Goal: Task Accomplishment & Management: Complete application form

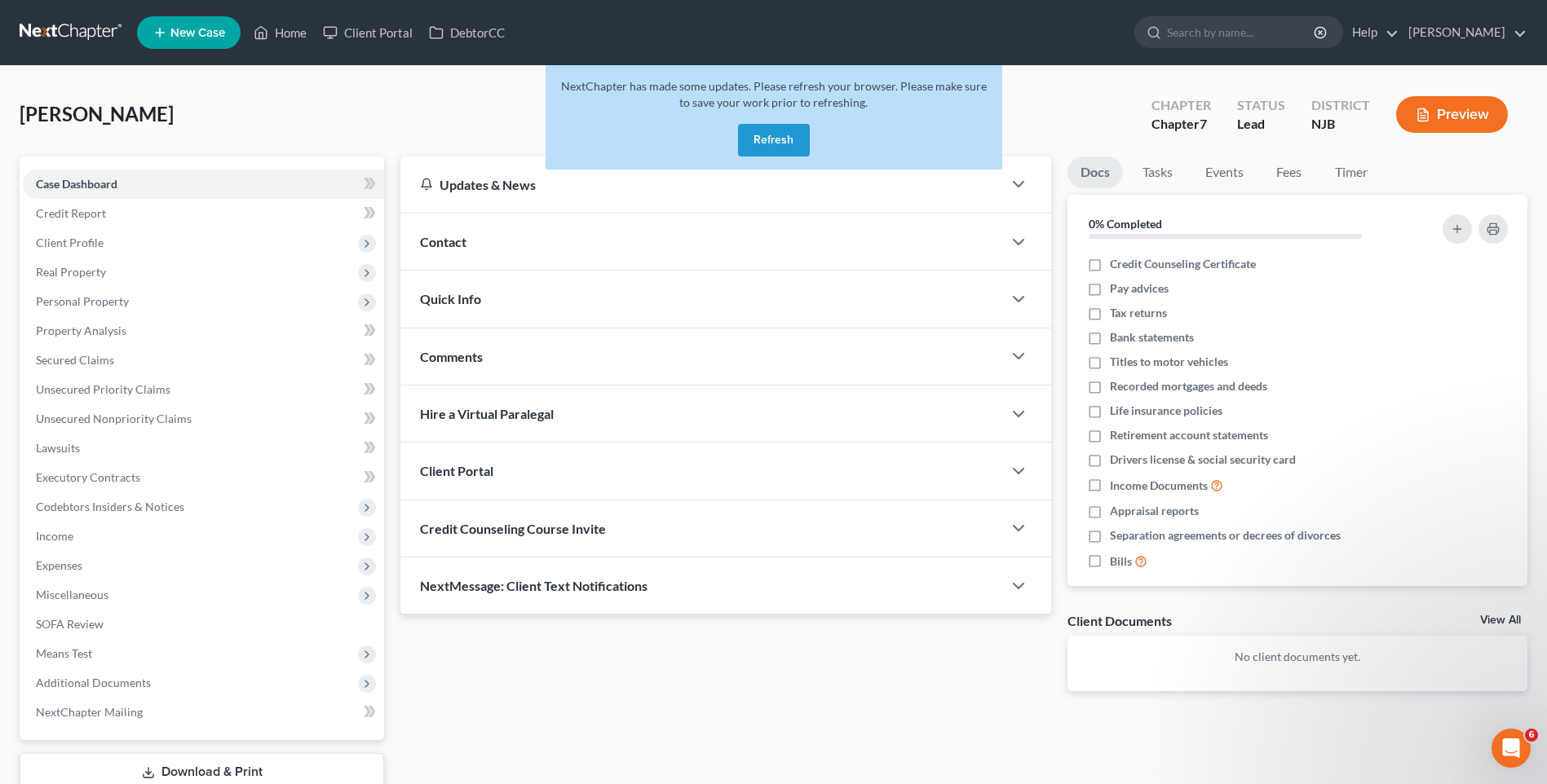
click at [784, 136] on button "Refresh" at bounding box center [774, 140] width 71 height 32
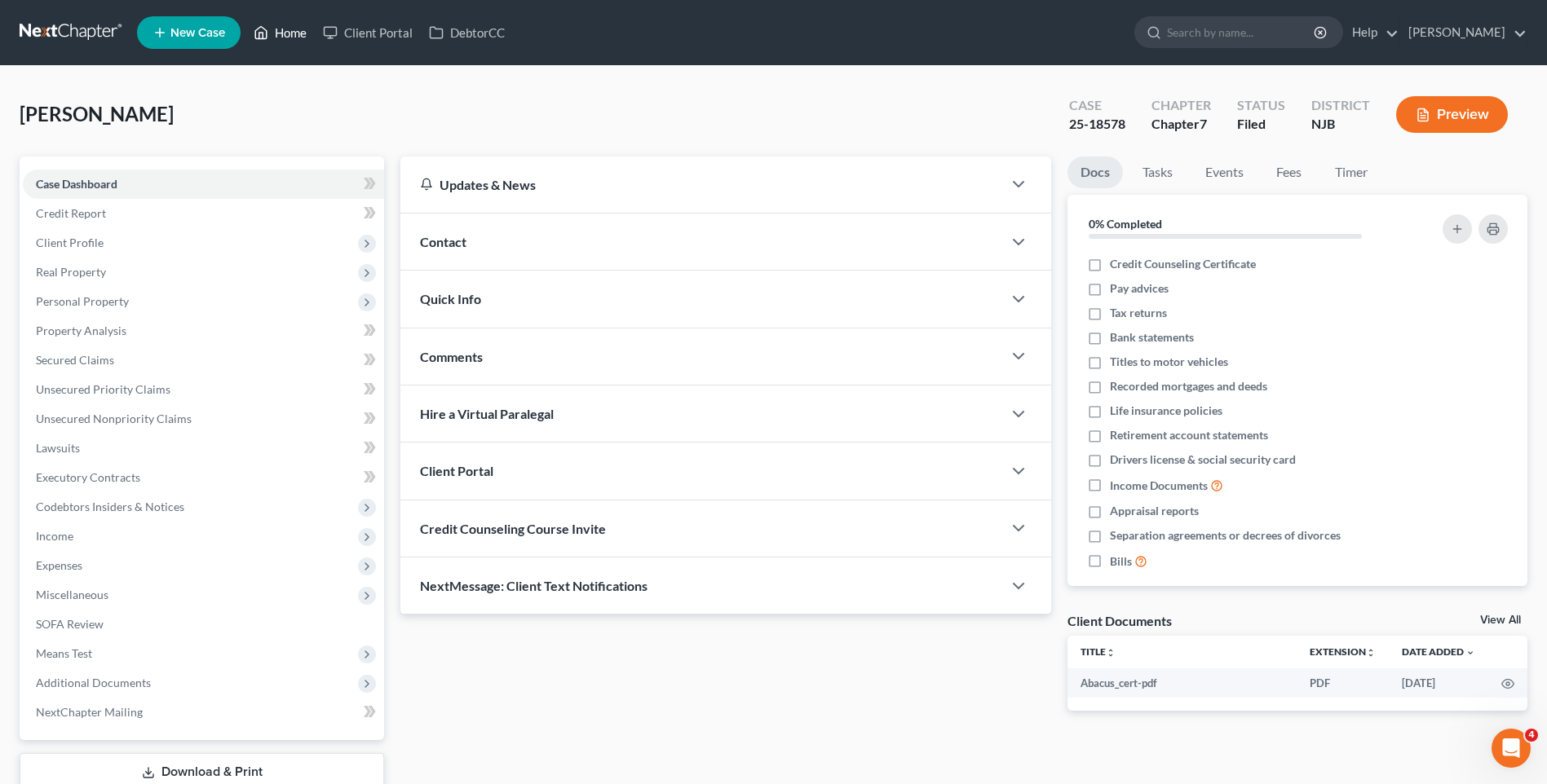
click at [296, 33] on link "Home" at bounding box center [279, 32] width 69 height 29
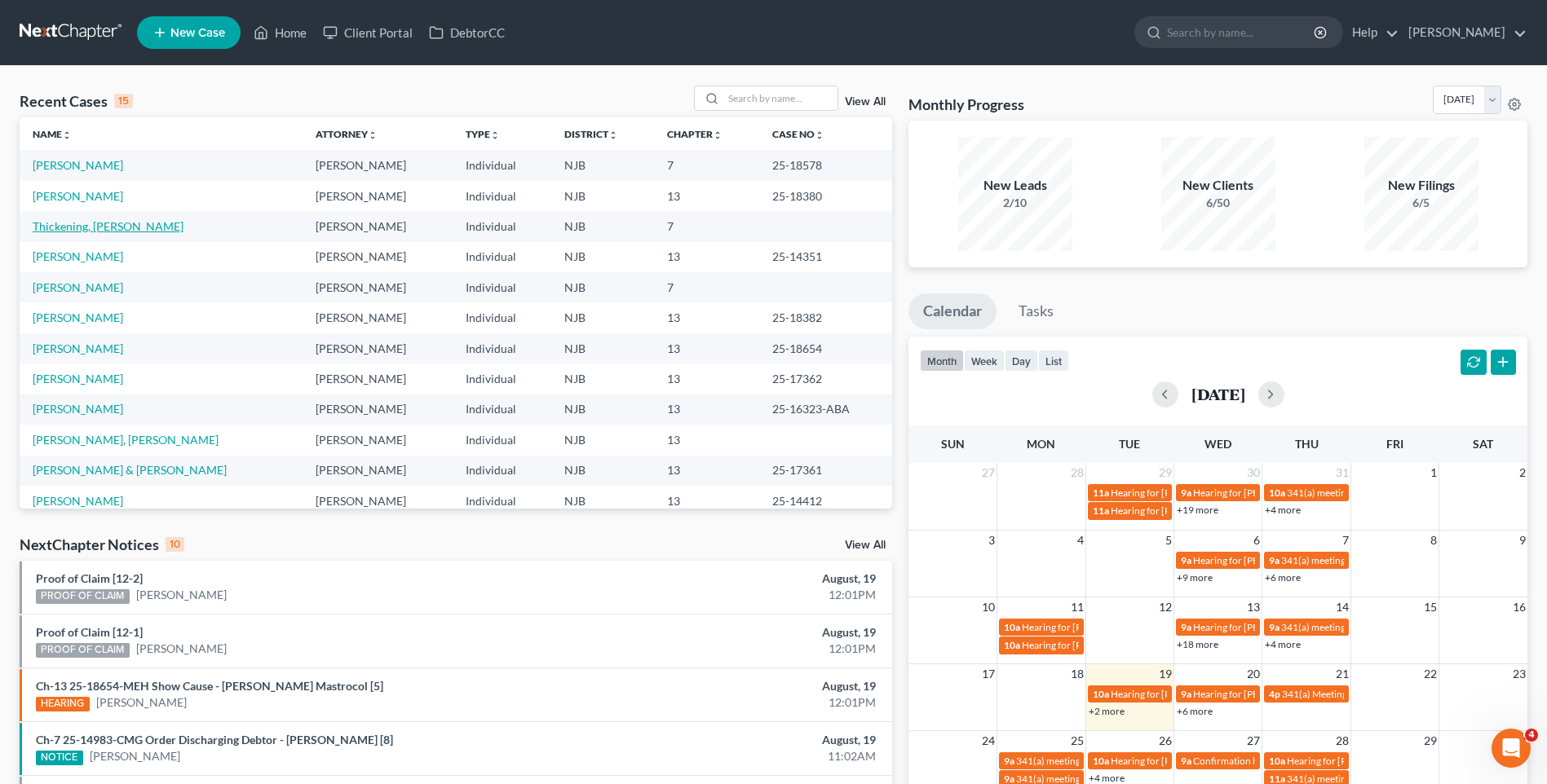
click at [116, 221] on link "Thickening, Armond" at bounding box center [107, 227] width 150 height 14
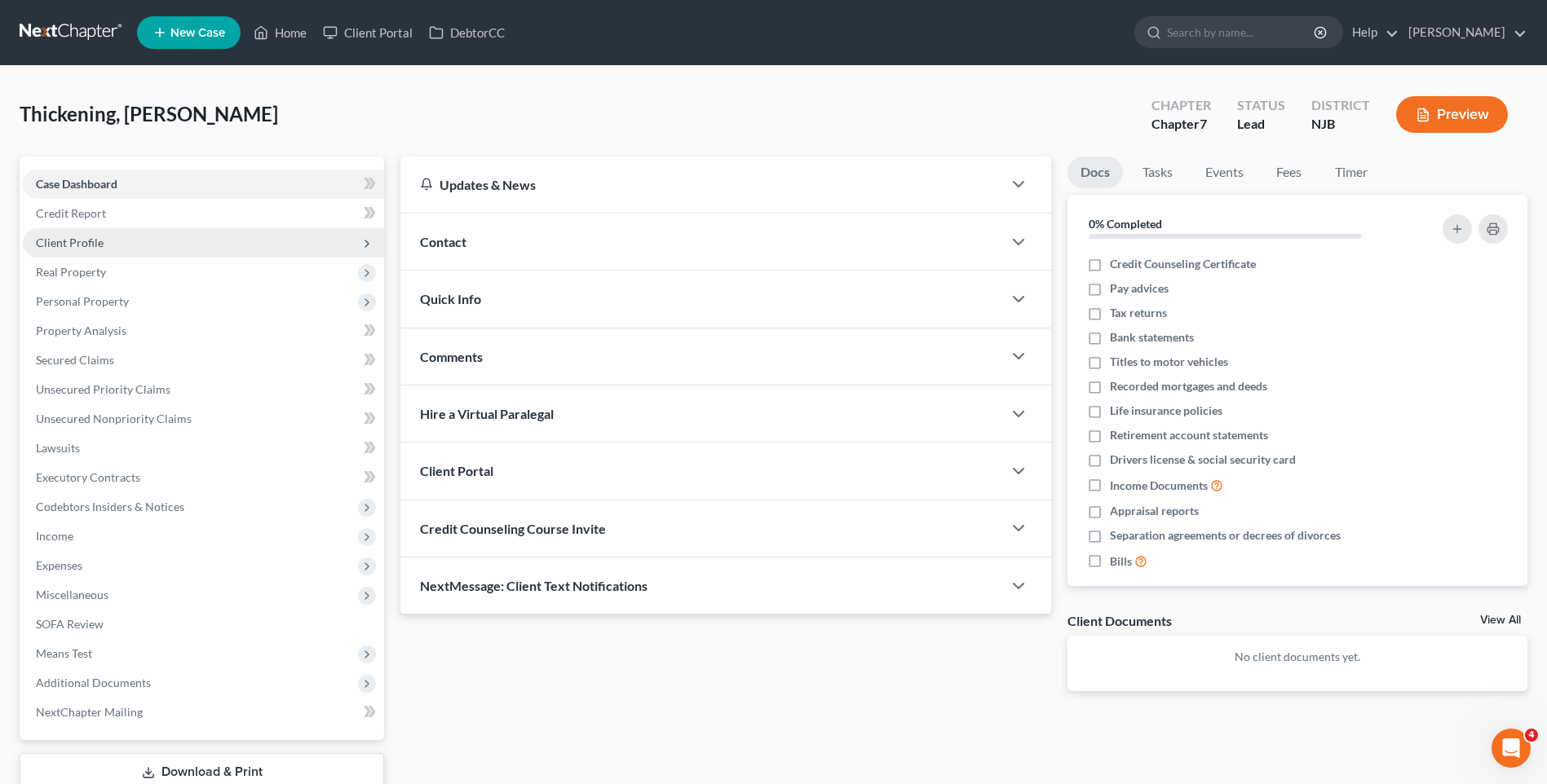
click at [226, 237] on span "Client Profile" at bounding box center [203, 243] width 361 height 29
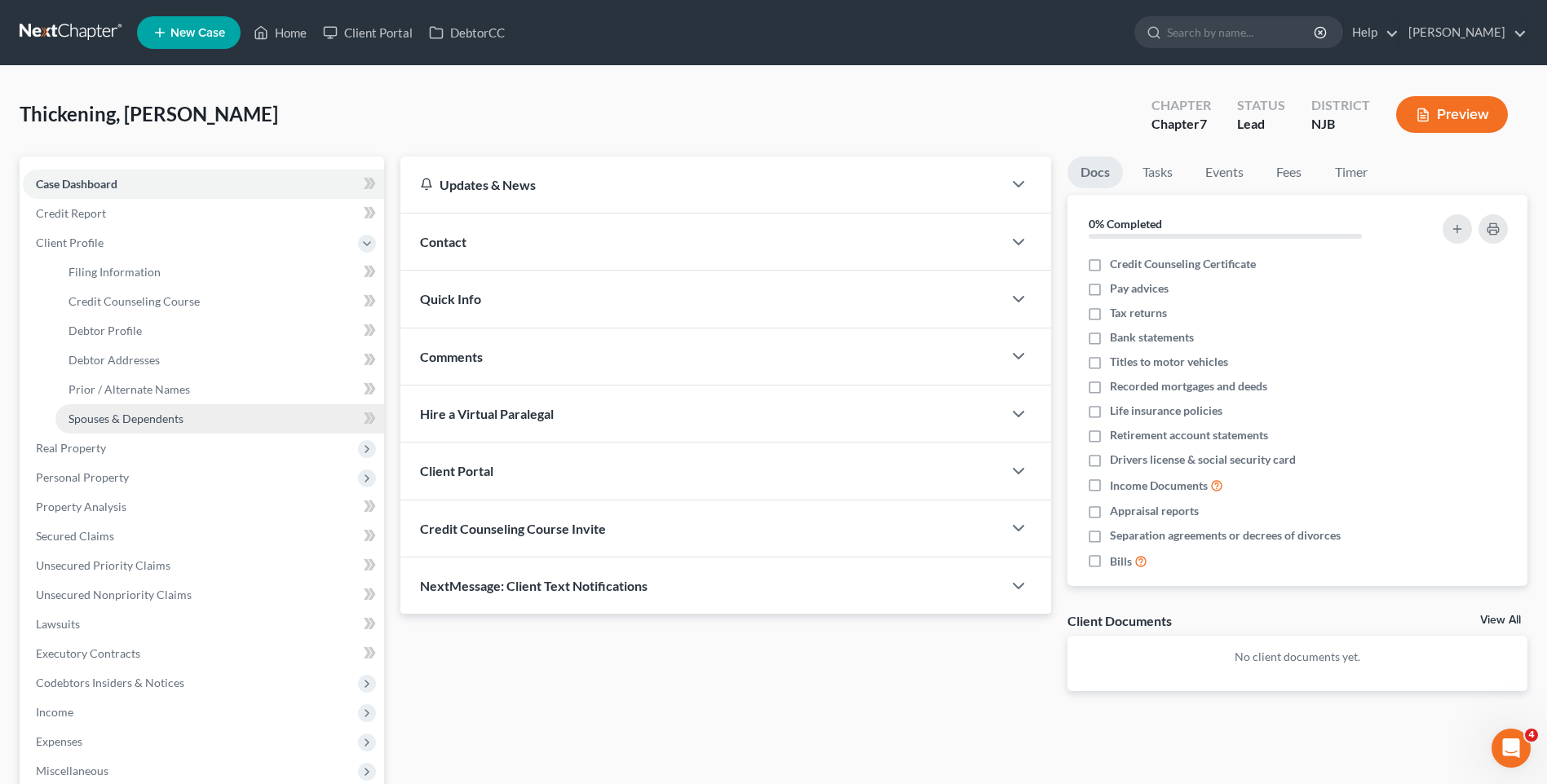
click at [165, 416] on span "Spouses & Dependents" at bounding box center [126, 419] width 115 height 14
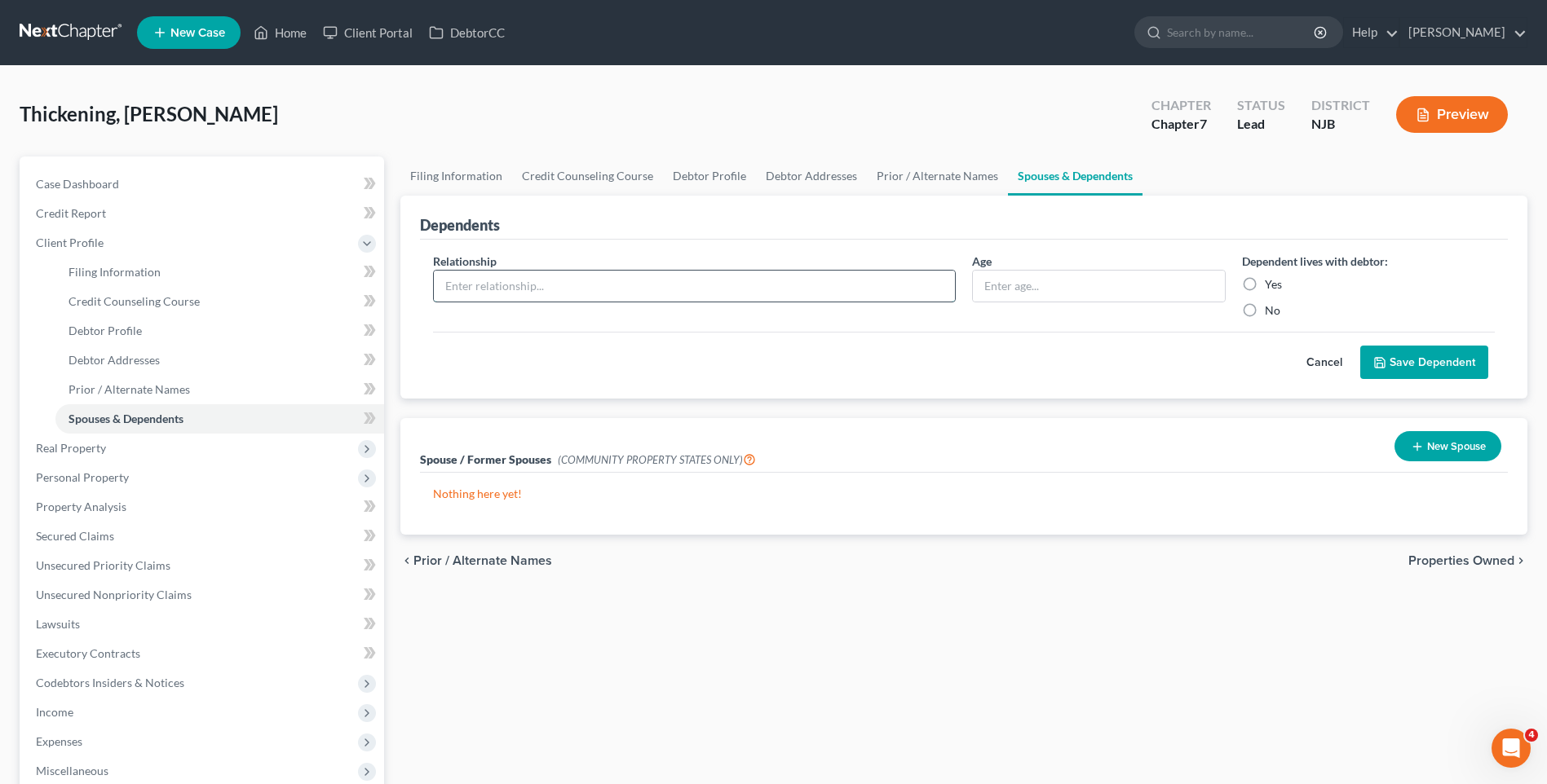
click at [443, 284] on input "text" at bounding box center [694, 286] width 522 height 31
click at [977, 282] on input "text" at bounding box center [1098, 286] width 251 height 31
type input "13"
click at [444, 282] on input "text" at bounding box center [694, 286] width 522 height 31
type input "son"
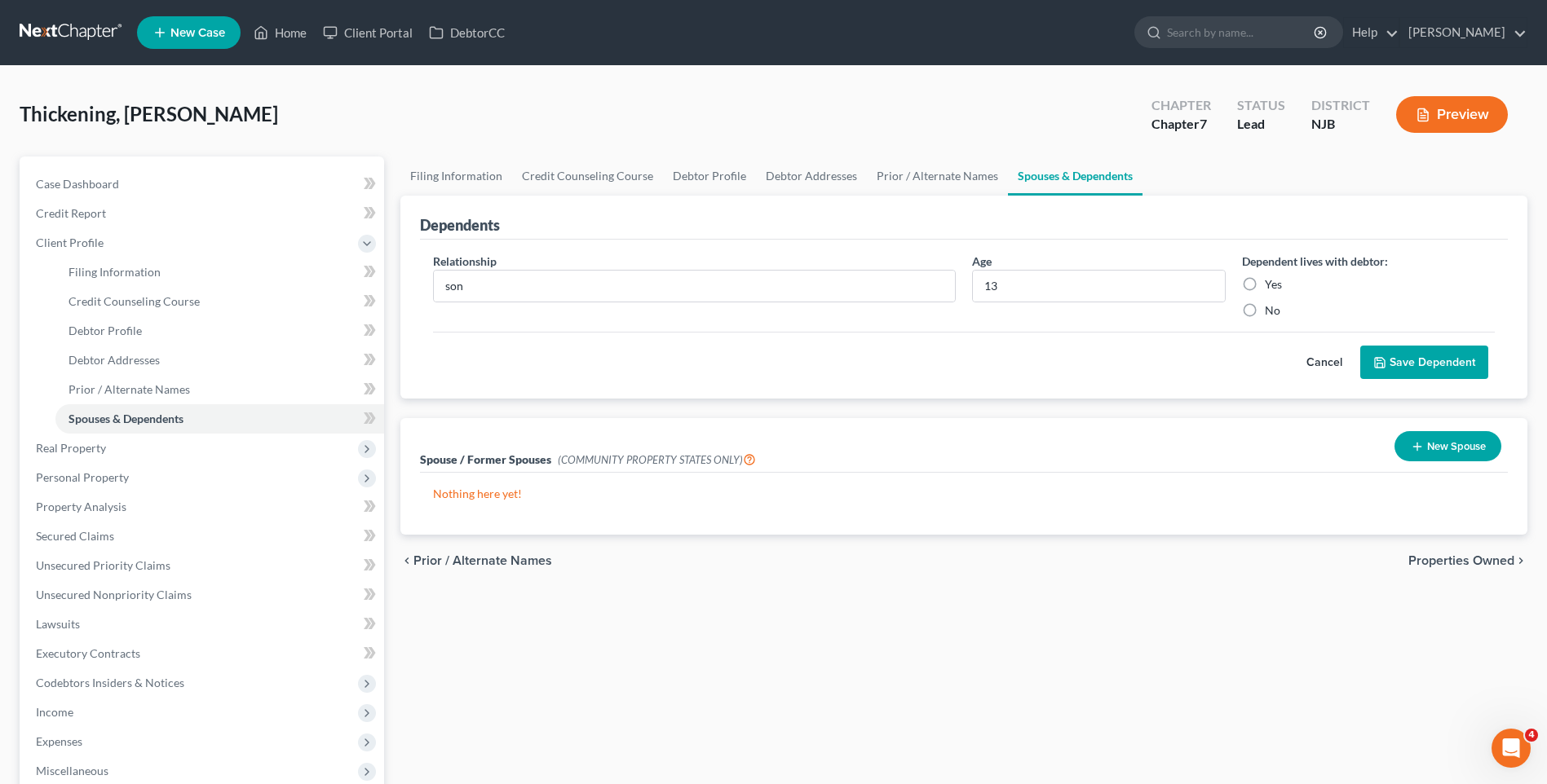
click at [1265, 283] on label "Yes" at bounding box center [1274, 284] width 18 height 17
click at [1272, 283] on input "Yes" at bounding box center [1276, 281] width 11 height 11
radio input "true"
click at [1404, 360] on button "Save Dependent" at bounding box center [1424, 362] width 128 height 34
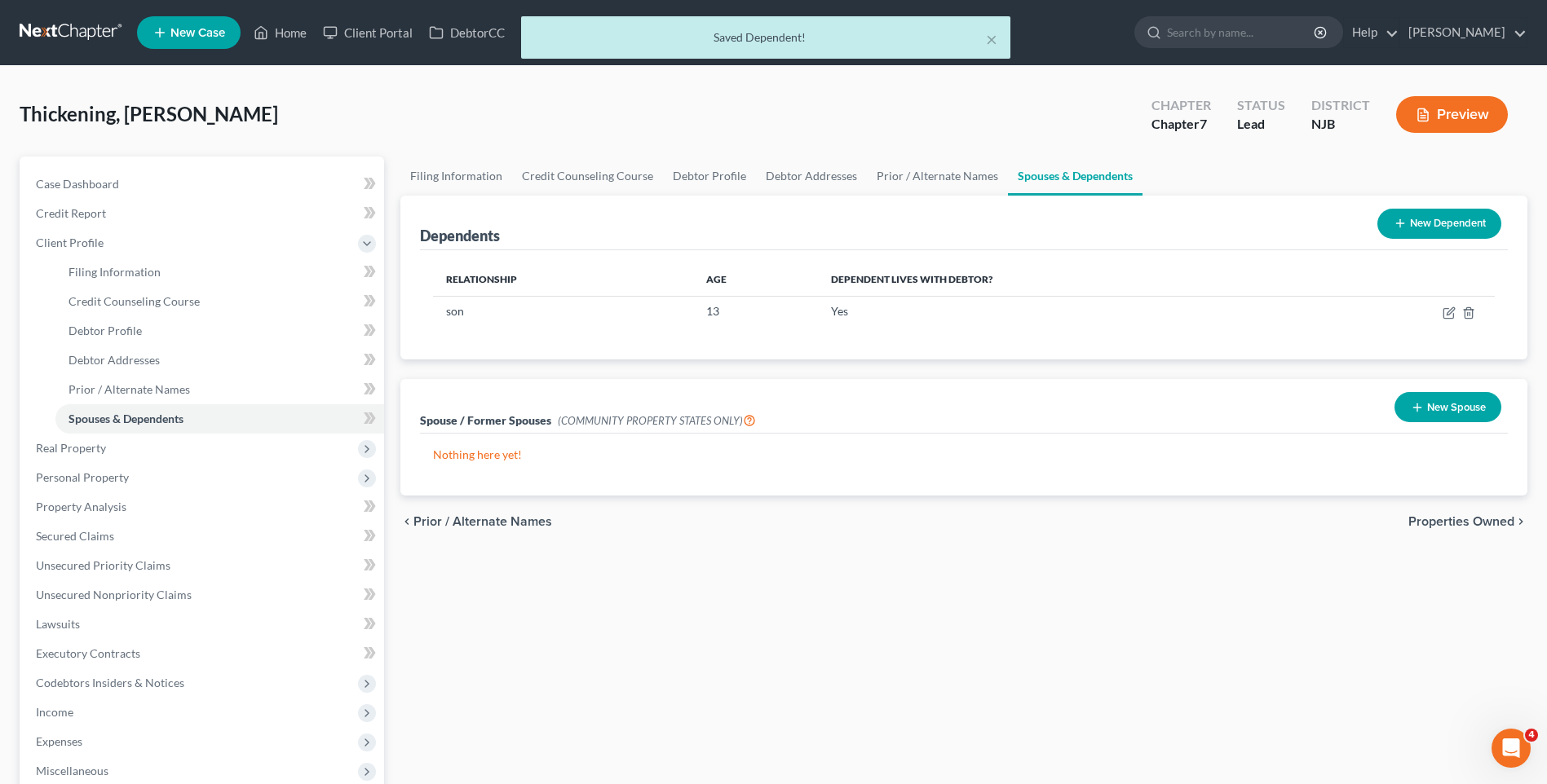
click at [1413, 220] on button "New Dependent" at bounding box center [1440, 224] width 124 height 30
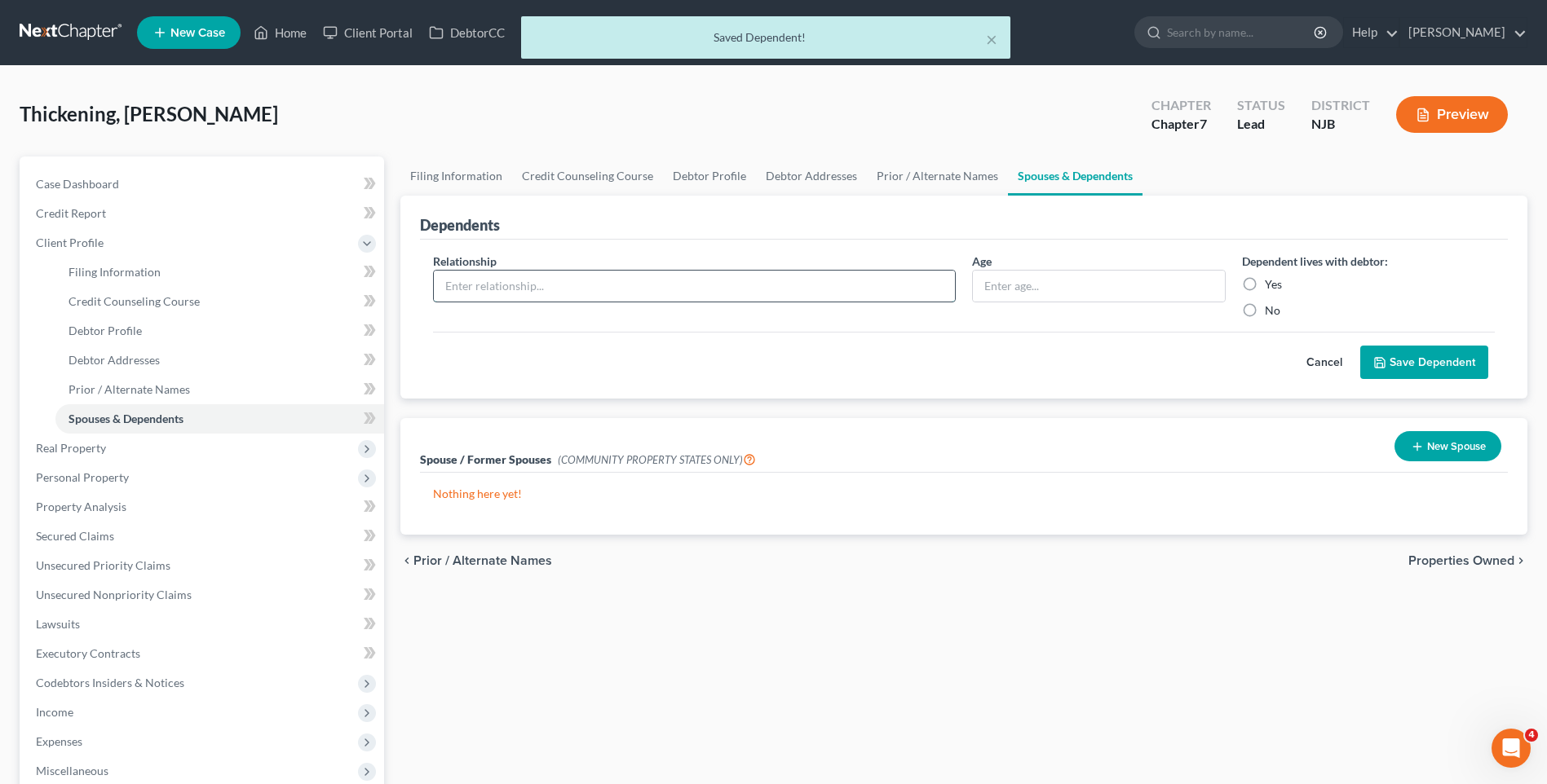
click at [449, 279] on input "text" at bounding box center [694, 286] width 522 height 31
type input "son"
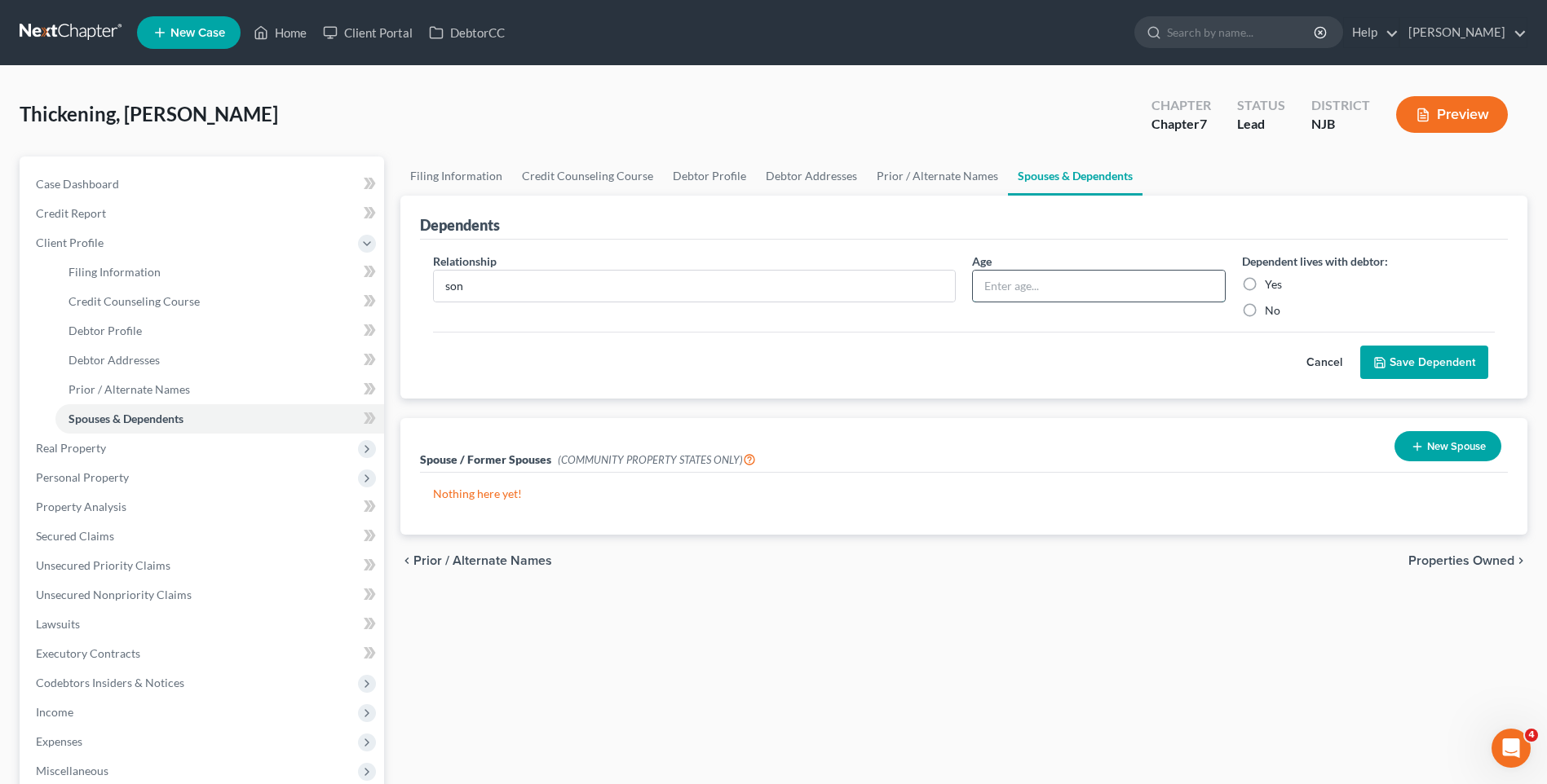
click at [977, 290] on input "text" at bounding box center [1098, 286] width 251 height 31
type input "12"
click at [1265, 282] on label "Yes" at bounding box center [1274, 284] width 18 height 17
click at [1272, 282] on input "Yes" at bounding box center [1276, 281] width 11 height 11
radio input "true"
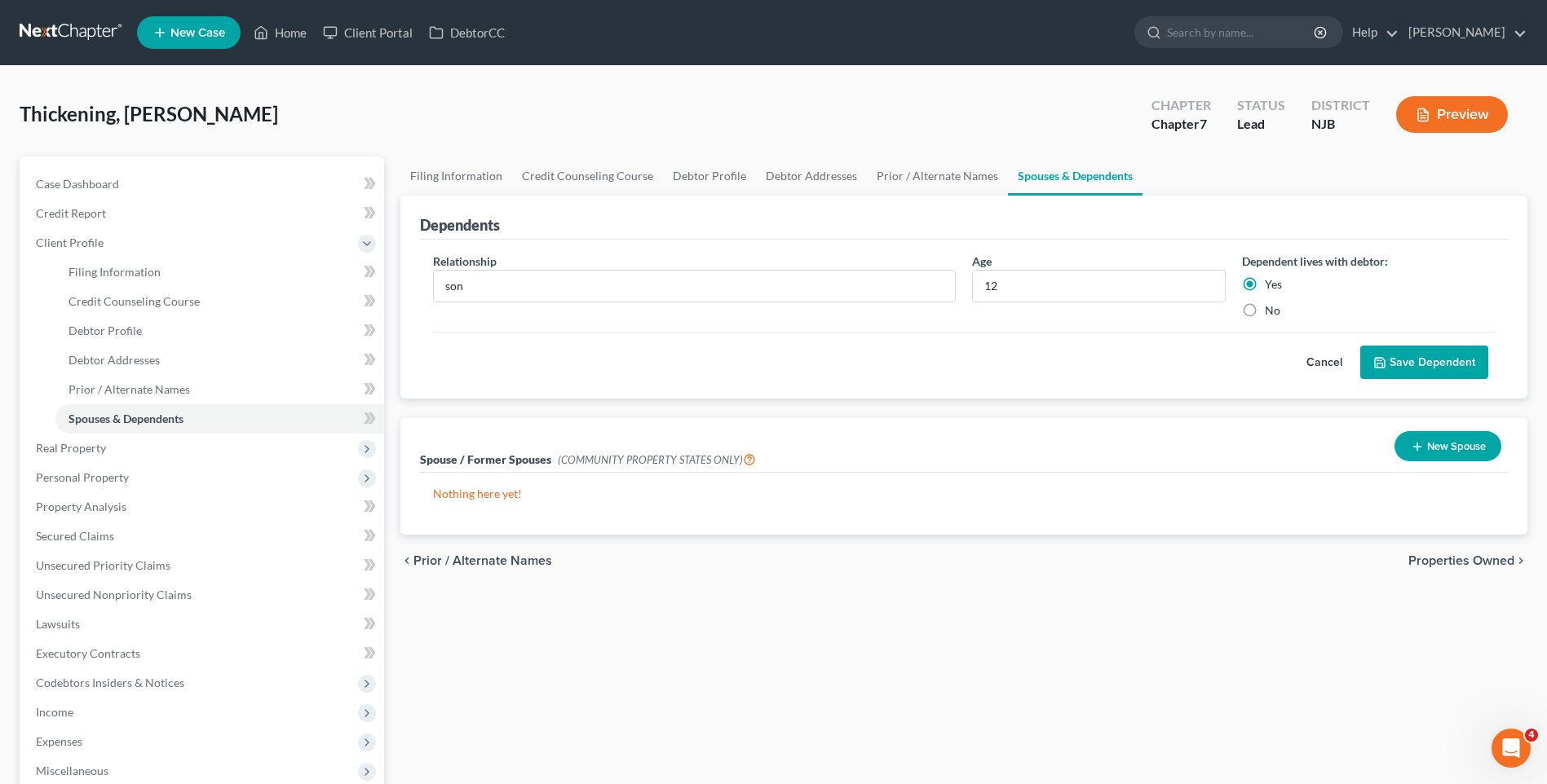
click at [1427, 367] on button "Save Dependent" at bounding box center [1424, 362] width 128 height 34
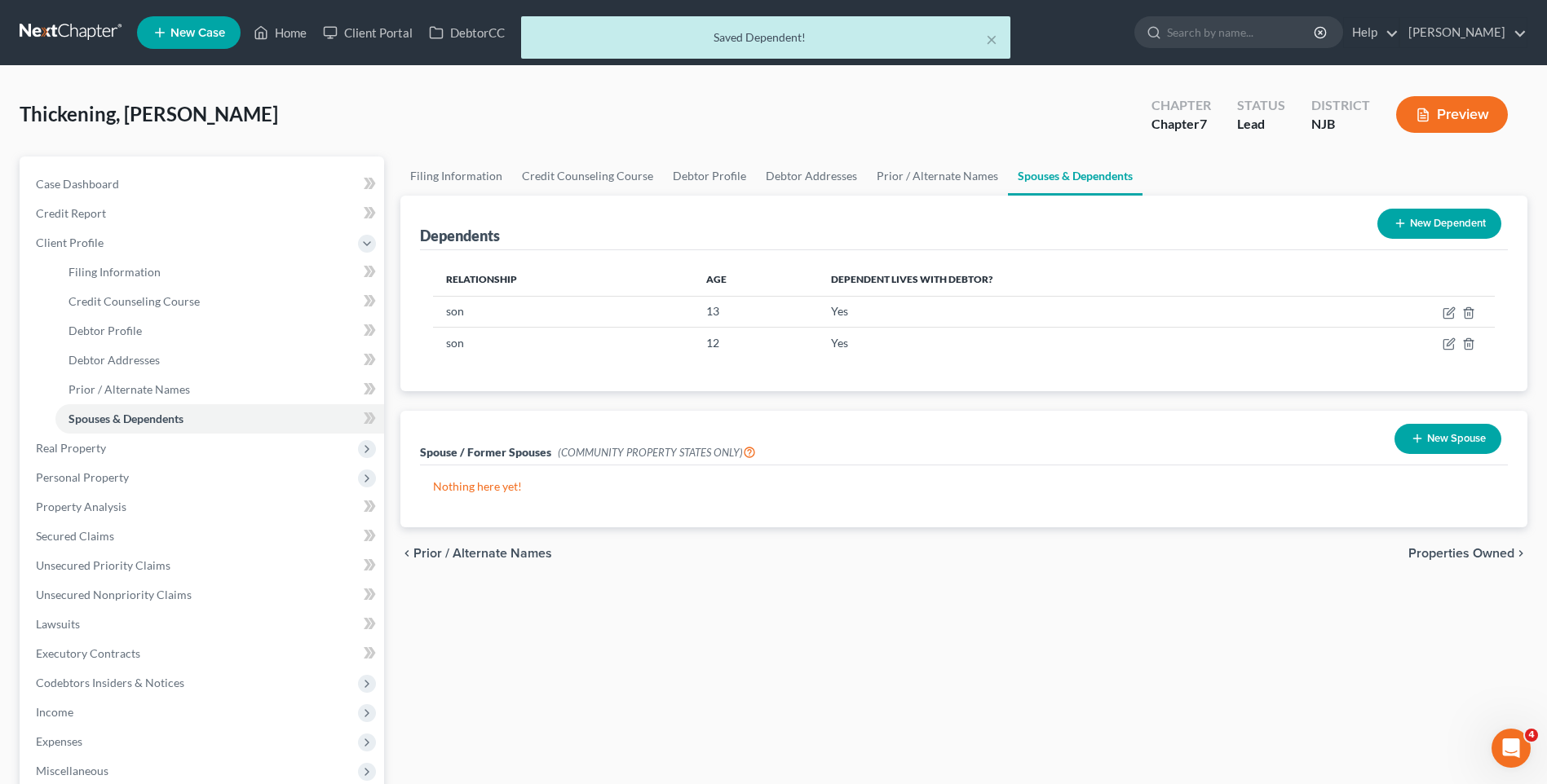
click at [1428, 225] on button "New Dependent" at bounding box center [1440, 224] width 124 height 30
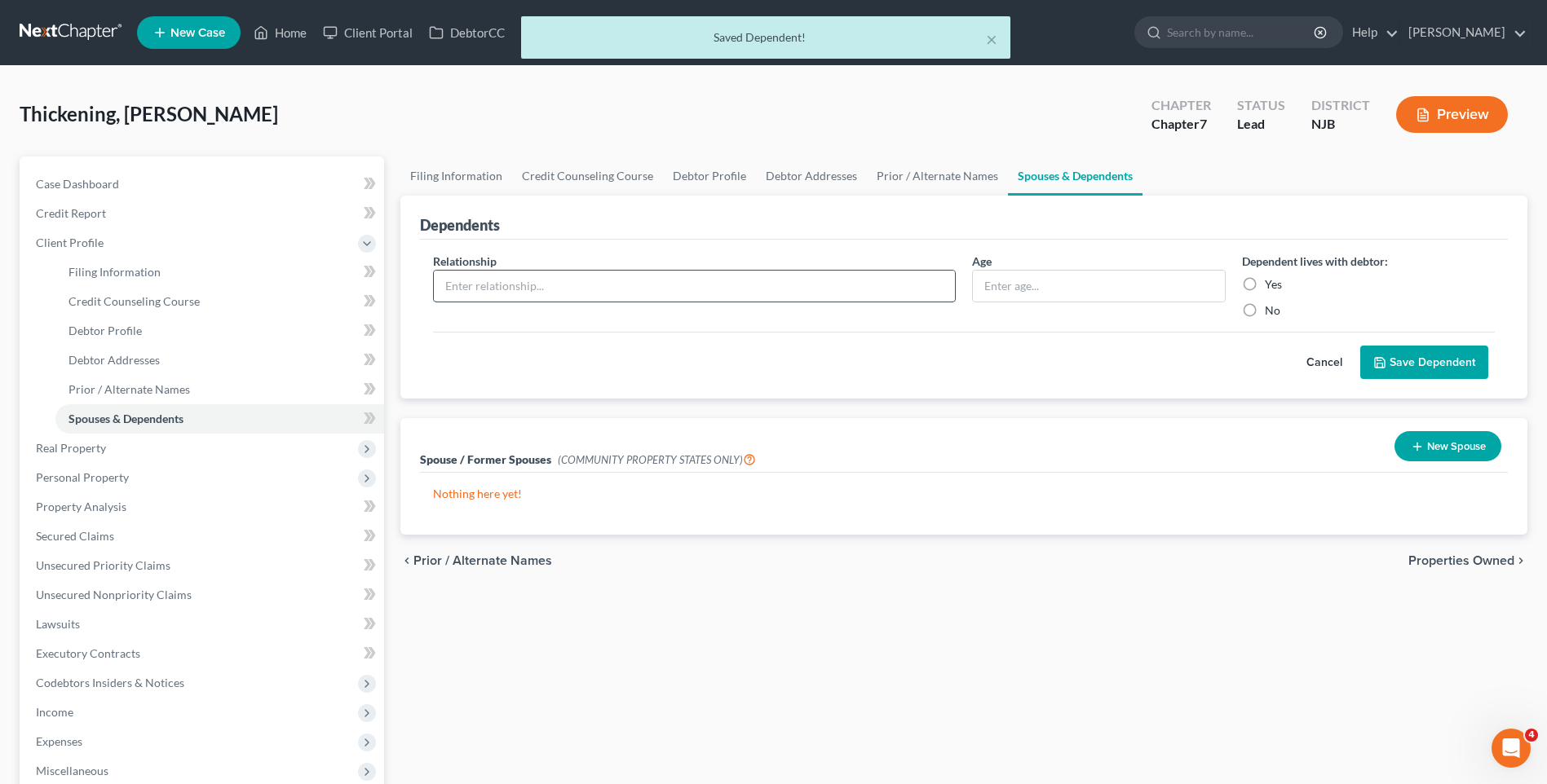
click at [444, 278] on input "text" at bounding box center [694, 286] width 522 height 31
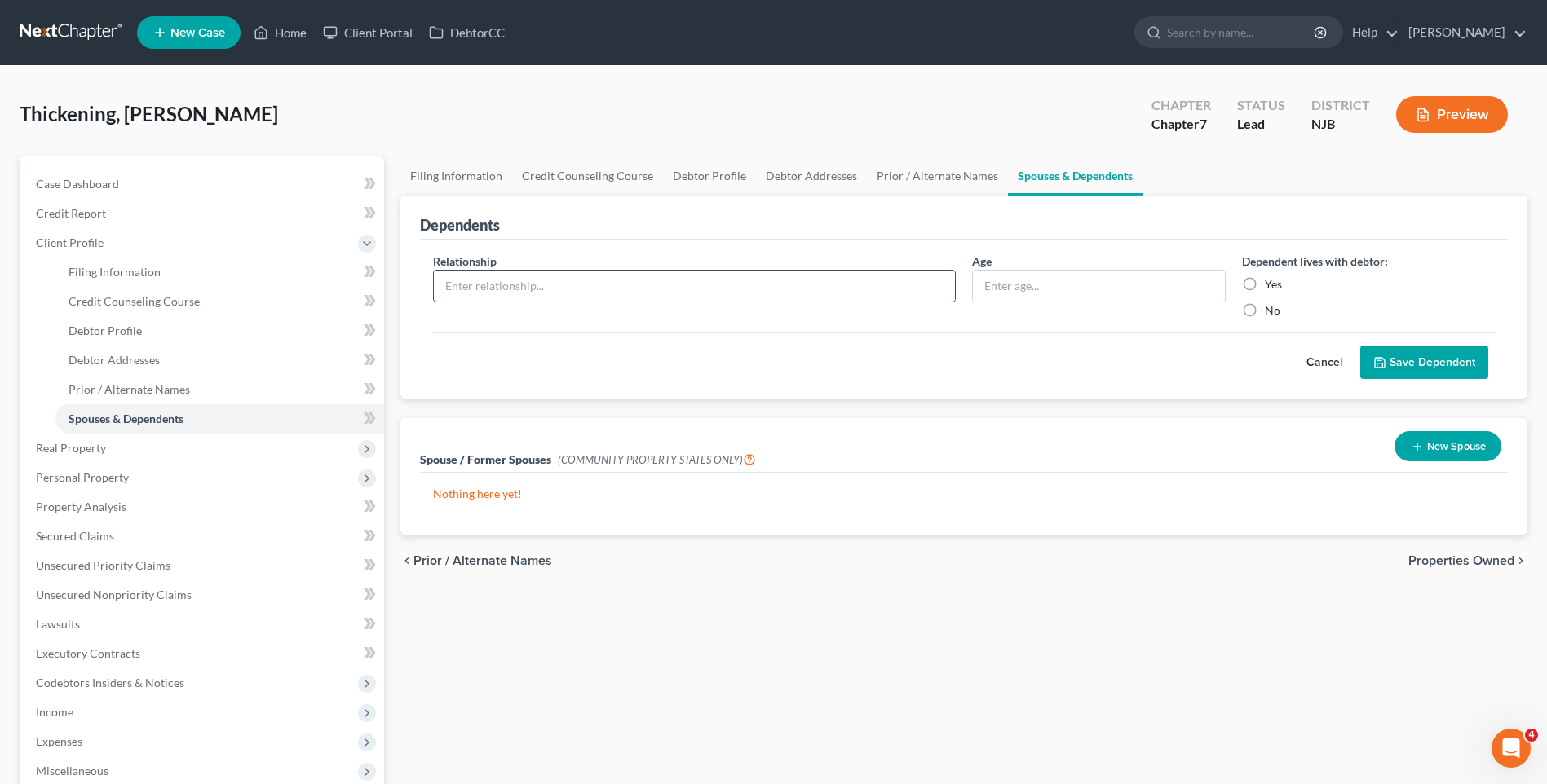
type input "son"
click at [978, 279] on input "text" at bounding box center [1098, 286] width 251 height 31
type input "4"
click at [1265, 284] on label "Yes" at bounding box center [1274, 284] width 18 height 17
click at [1272, 284] on input "Yes" at bounding box center [1276, 281] width 11 height 11
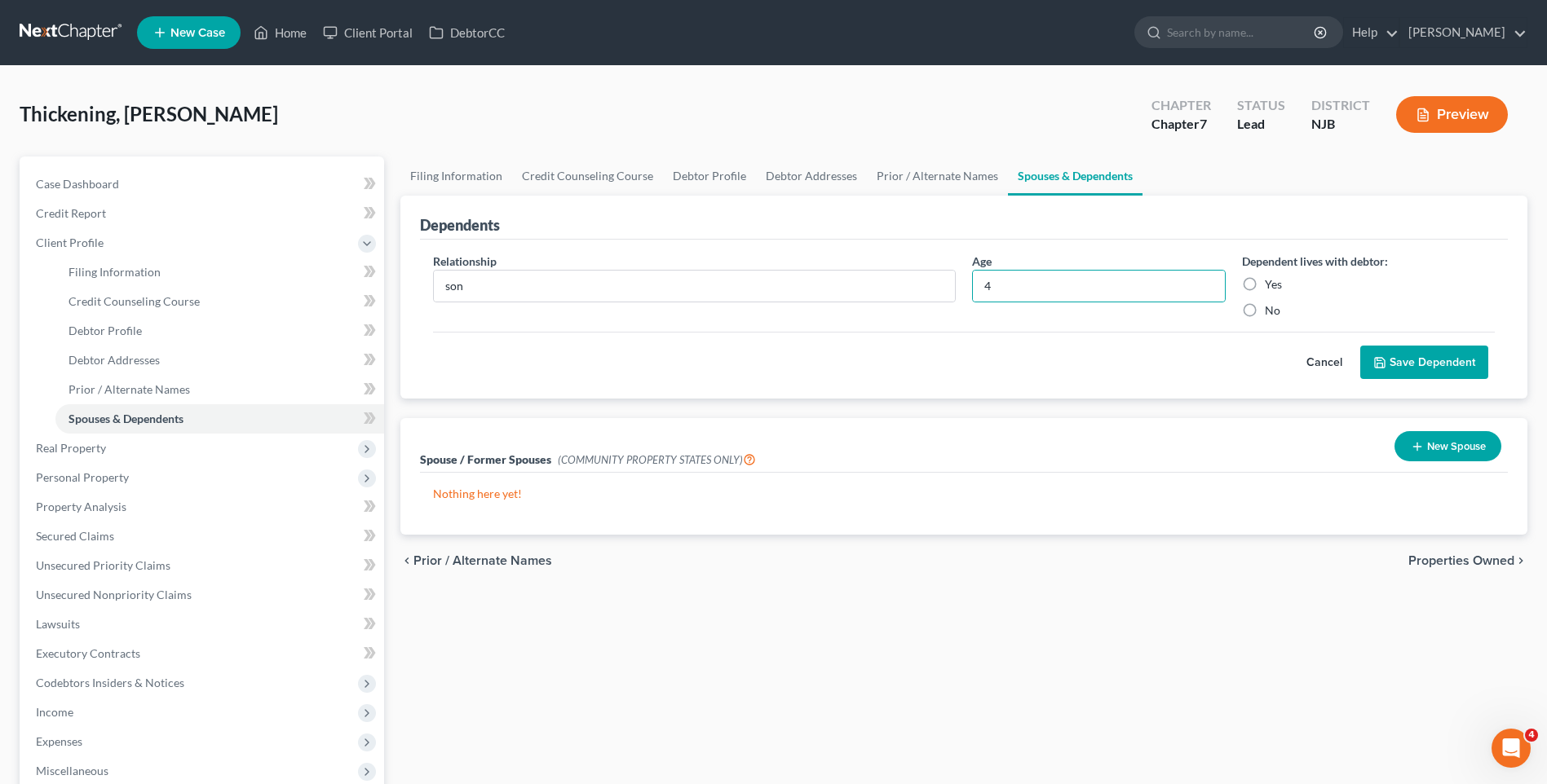
radio input "true"
click at [1417, 363] on button "Save Dependent" at bounding box center [1424, 362] width 128 height 34
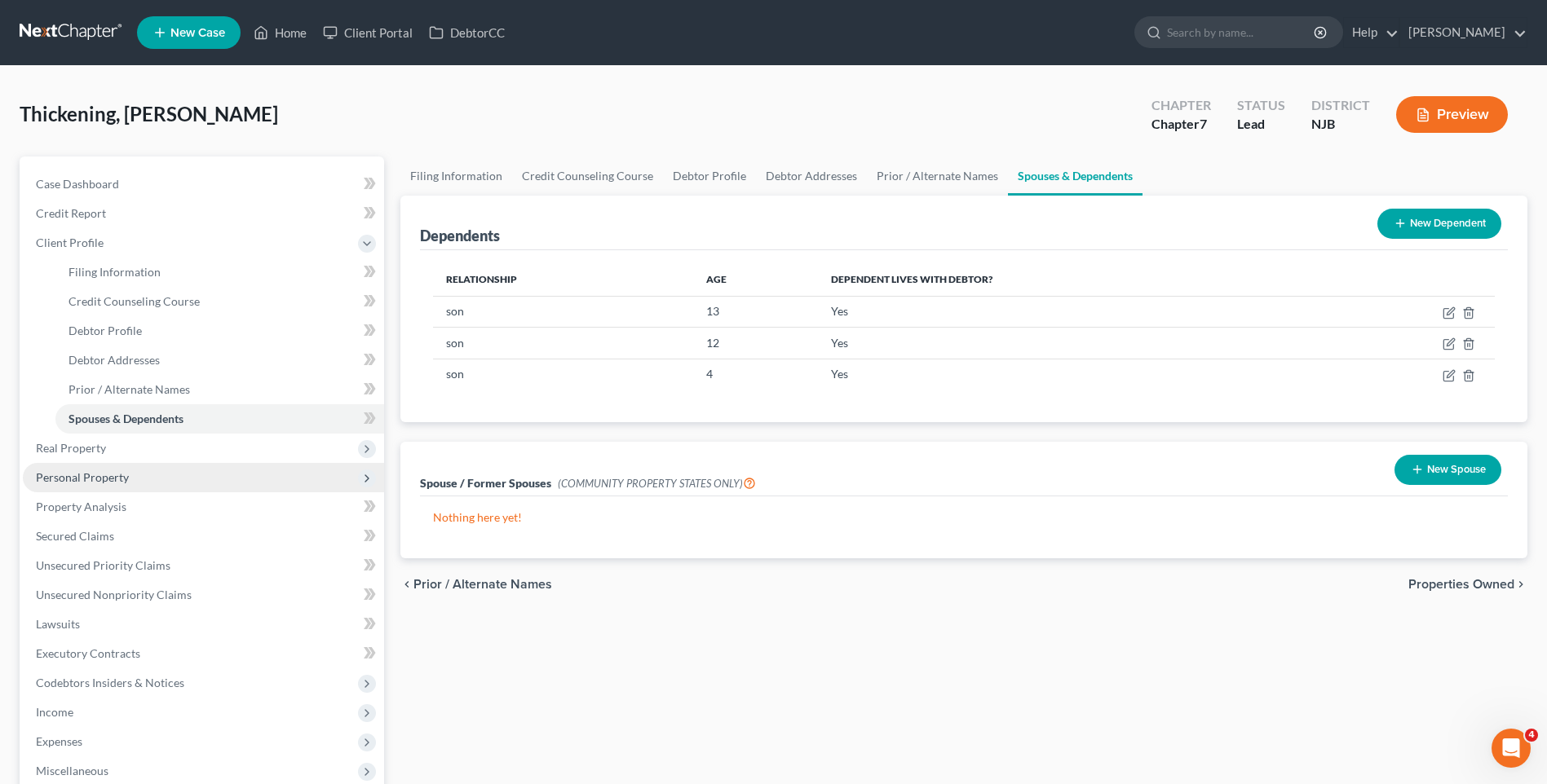
click at [169, 476] on span "Personal Property" at bounding box center [203, 477] width 361 height 29
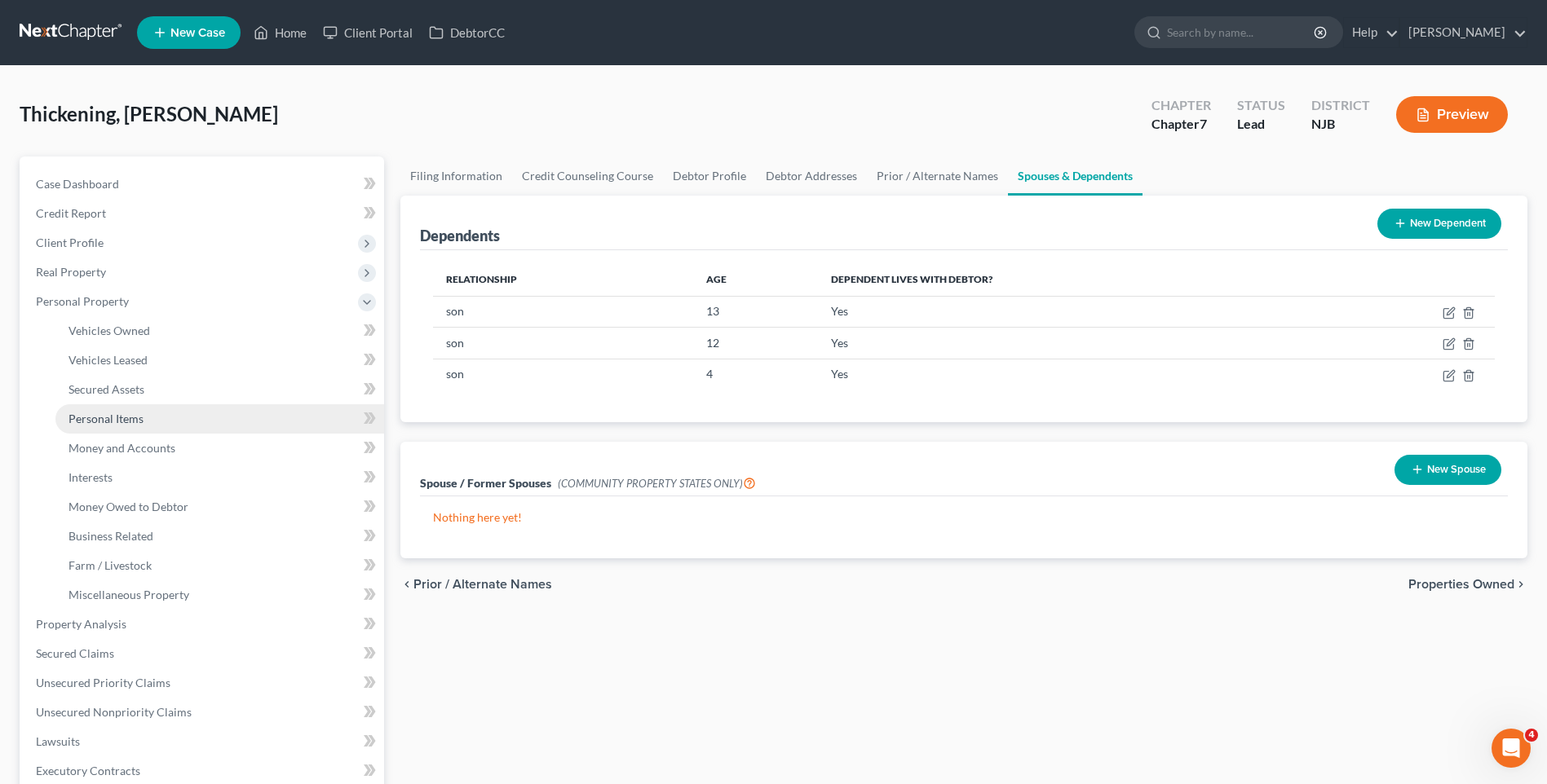
click at [262, 423] on link "Personal Items" at bounding box center [220, 419] width 329 height 29
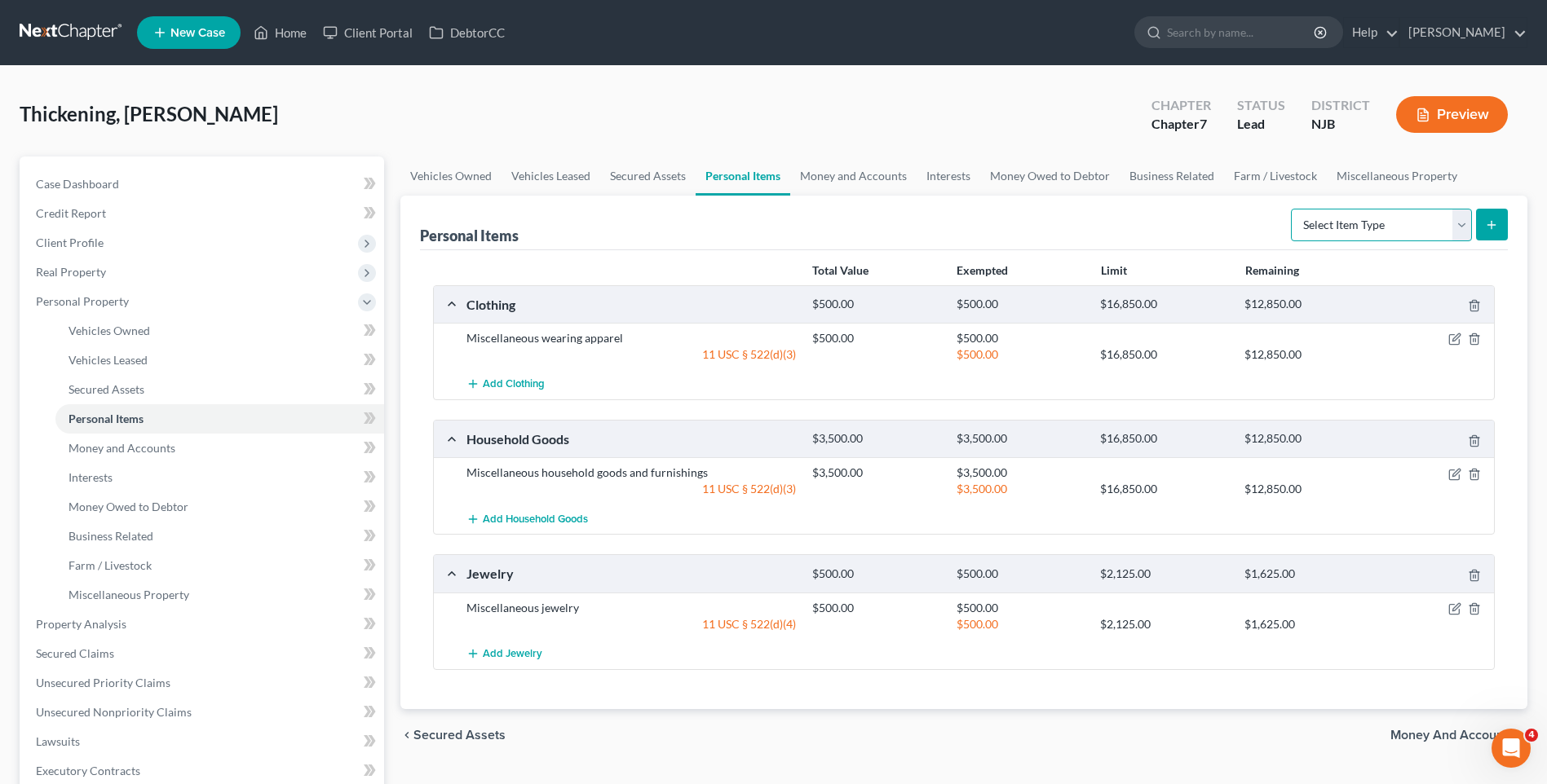
click at [1462, 225] on select "Select Item Type Clothing Collectibles Of Value Electronics Firearms Household …" at bounding box center [1381, 225] width 181 height 32
select select "other"
click at [1293, 209] on select "Select Item Type Clothing Collectibles Of Value Electronics Firearms Household …" at bounding box center [1381, 225] width 181 height 32
click at [1495, 222] on icon "submit" at bounding box center [1491, 225] width 13 height 13
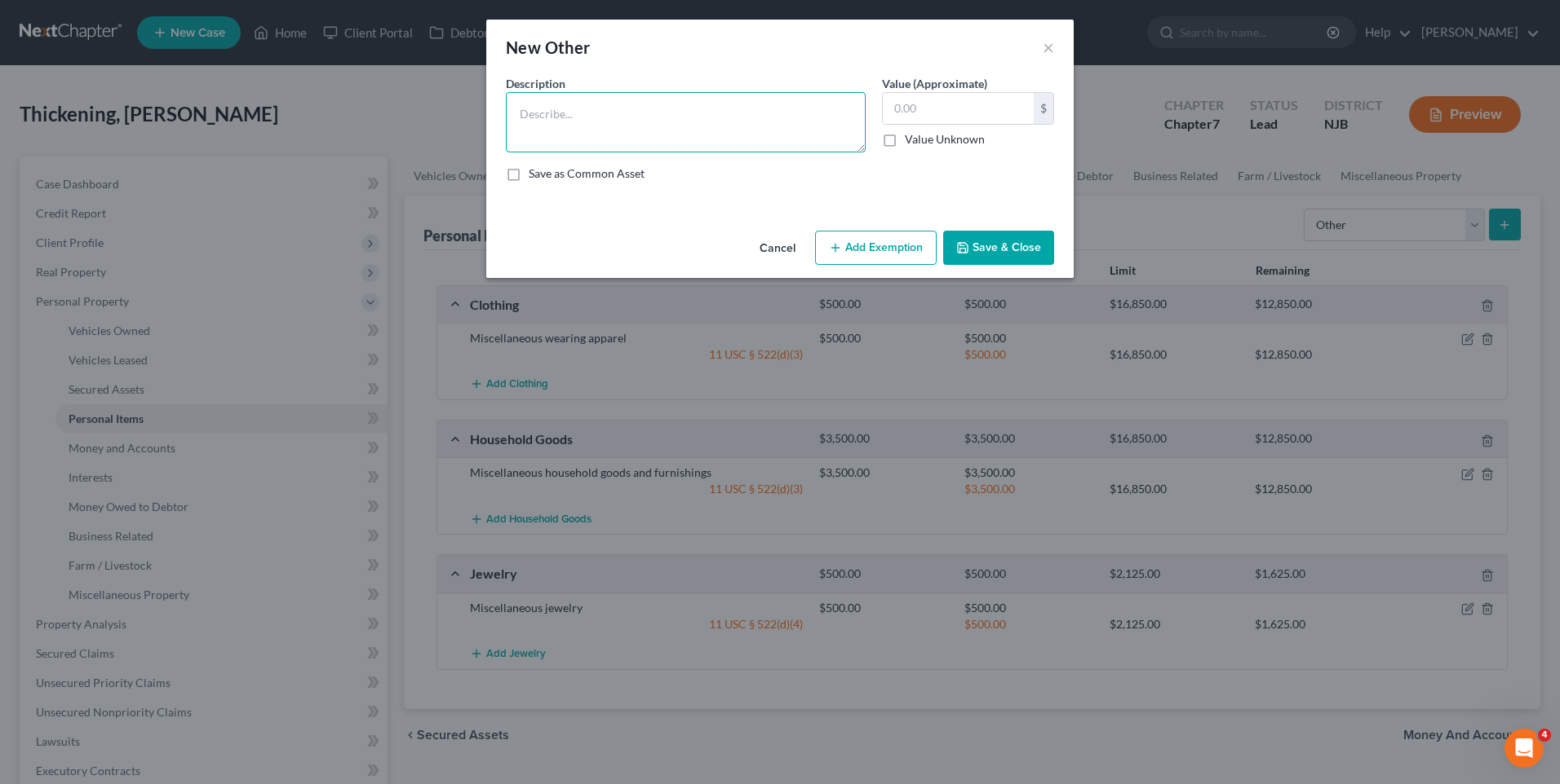
click at [559, 113] on textarea at bounding box center [686, 122] width 359 height 61
type textarea "Hair Stylist Equipment"
click at [884, 106] on input "text" at bounding box center [958, 108] width 150 height 31
type input "2,000"
click at [868, 246] on button "Add Exemption" at bounding box center [875, 247] width 121 height 34
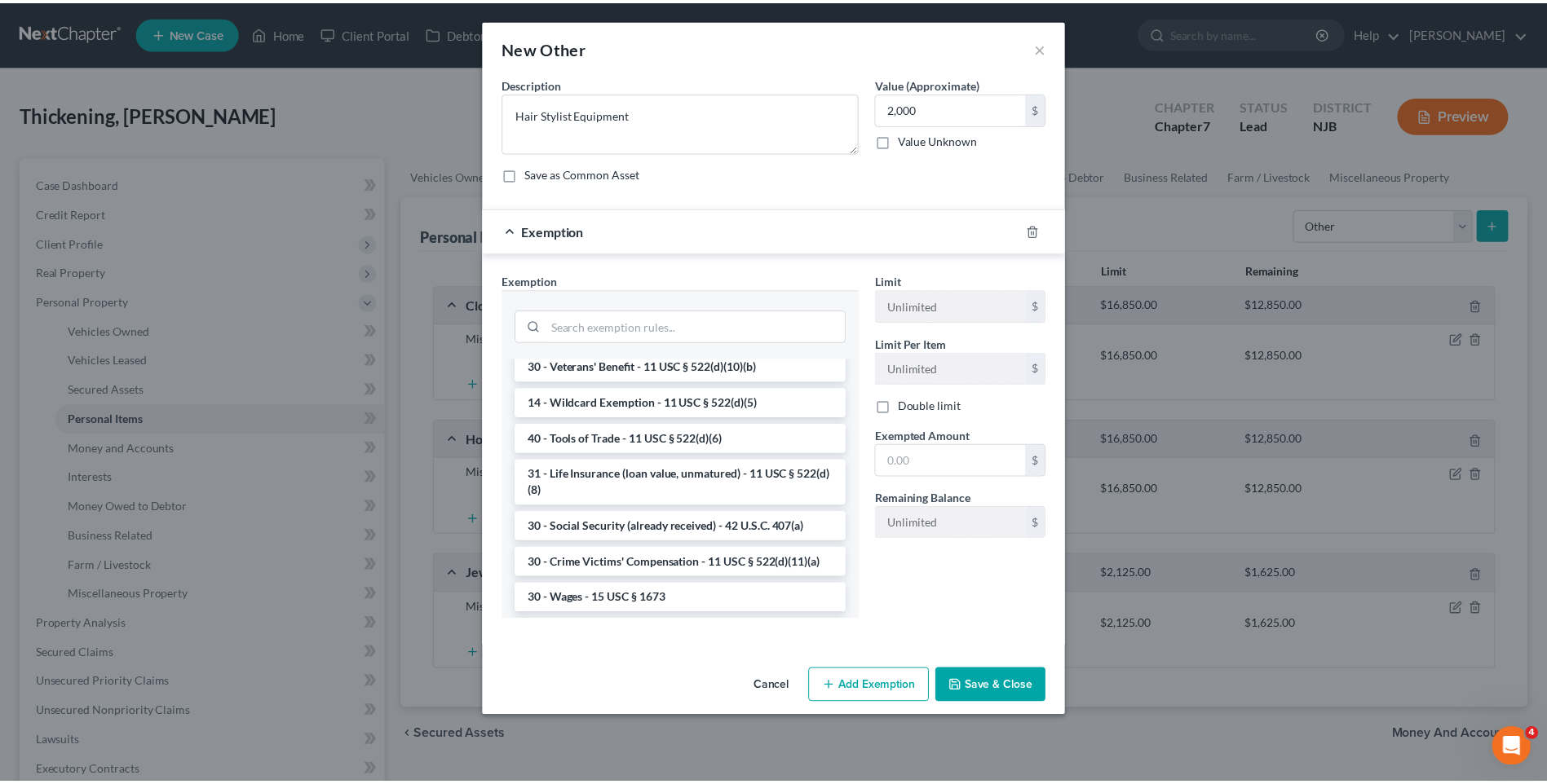
scroll to position [566, 0]
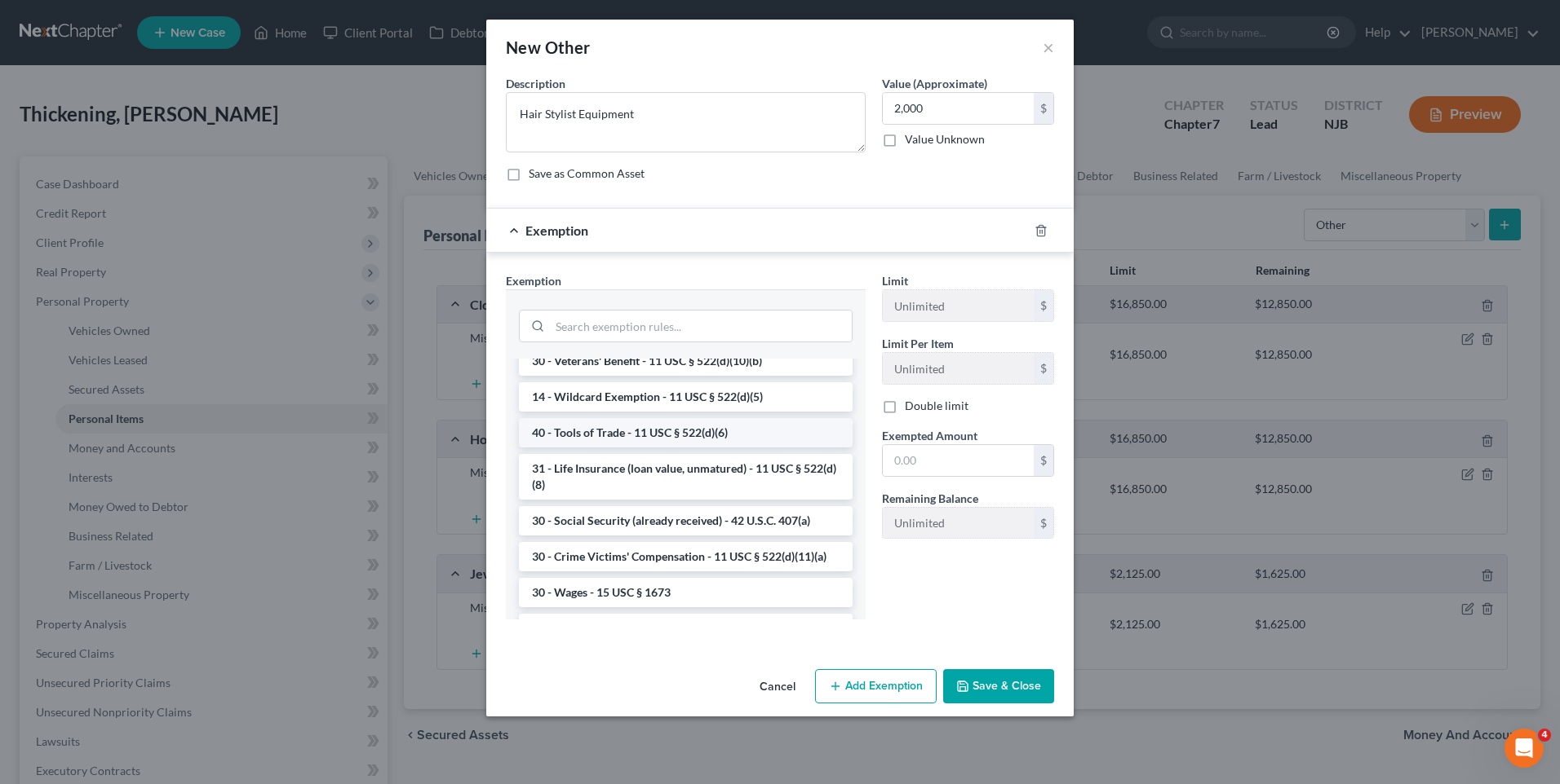
click at [705, 447] on li "40 - Tools of Trade - 11 USC § 522(d)(6)" at bounding box center [686, 433] width 334 height 29
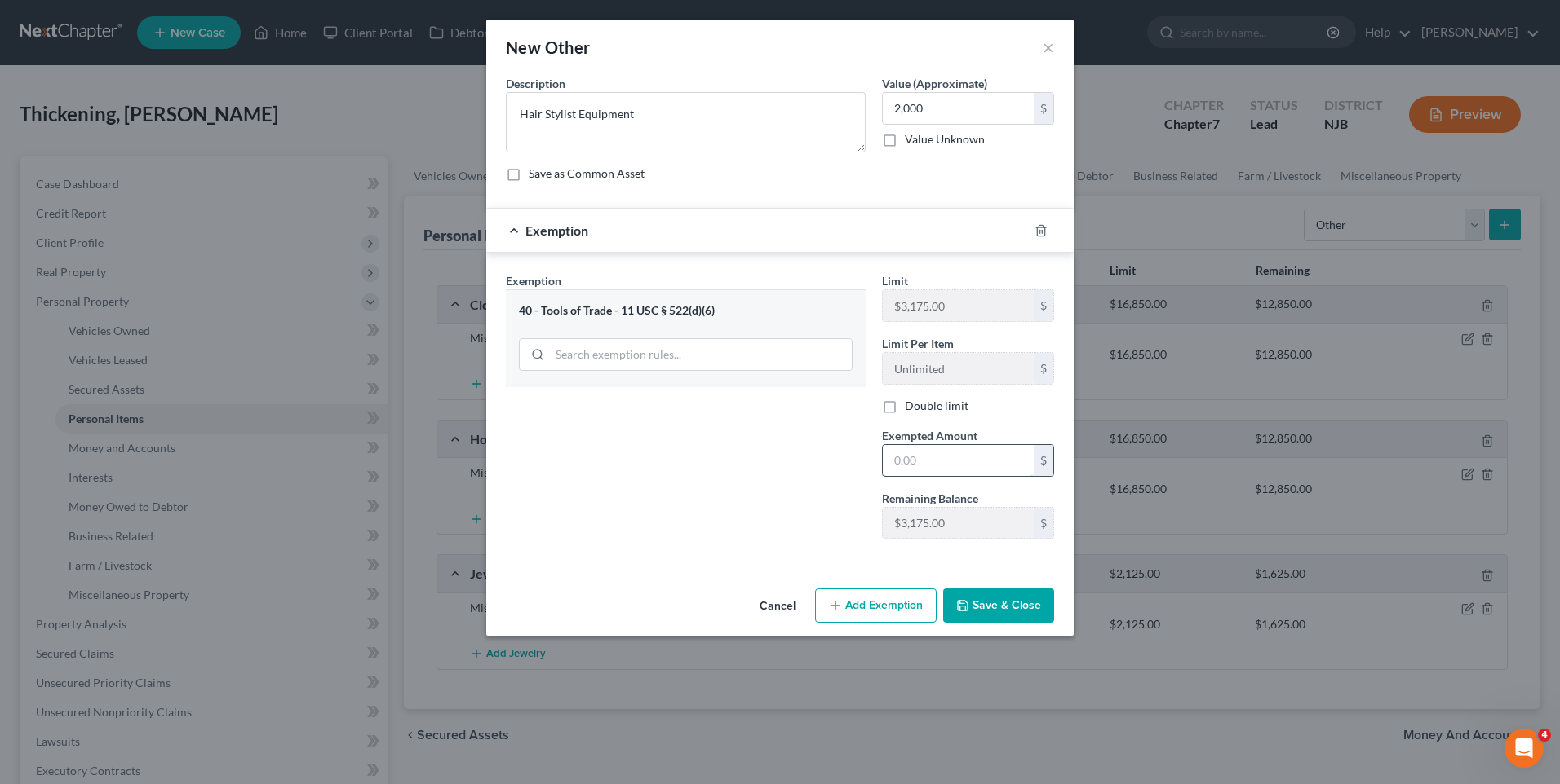
click at [892, 470] on input "text" at bounding box center [958, 461] width 150 height 31
type input "2,000"
click at [1007, 599] on button "Save & Close" at bounding box center [998, 605] width 111 height 34
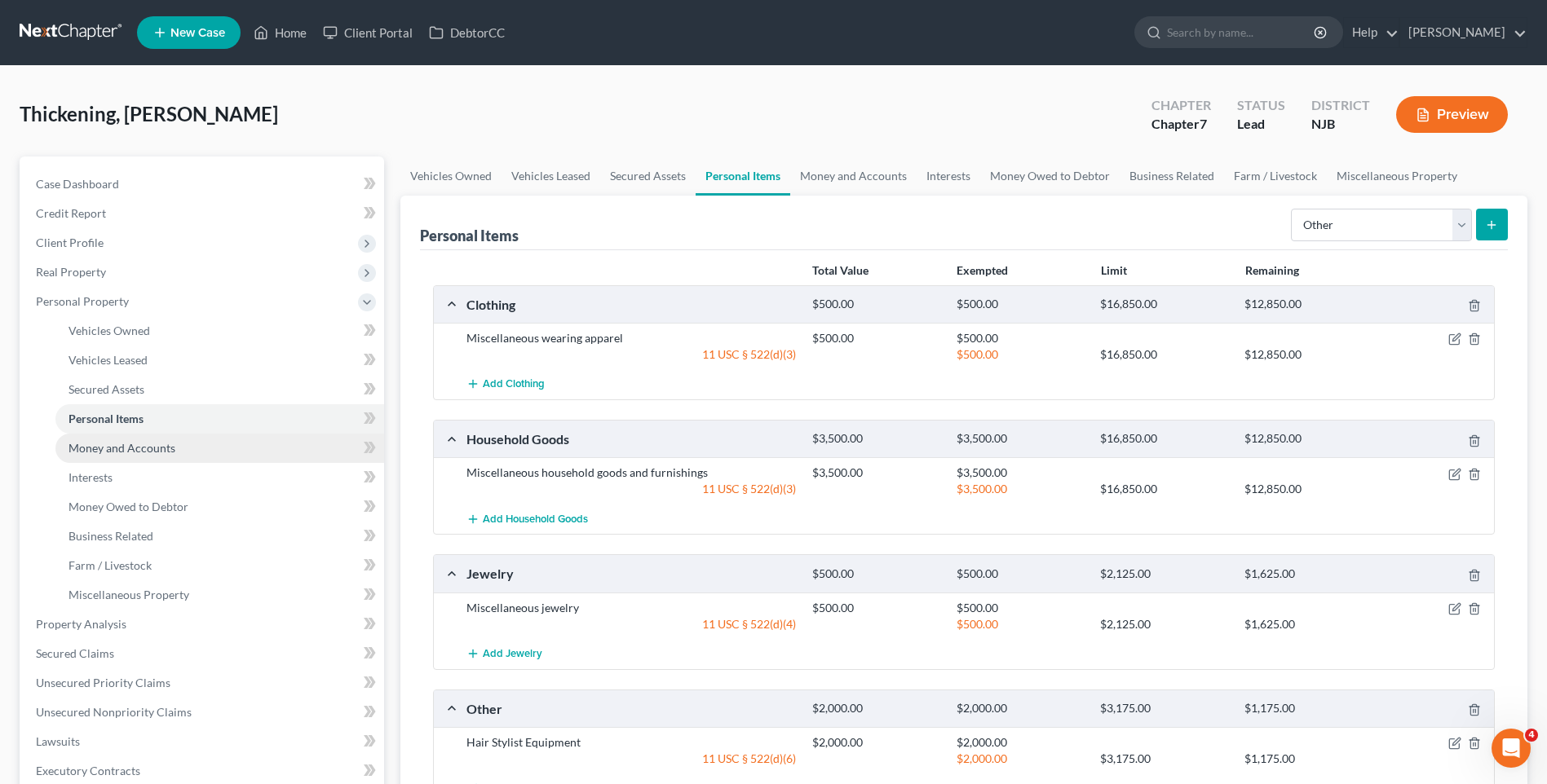
click at [196, 446] on link "Money and Accounts" at bounding box center [220, 448] width 329 height 29
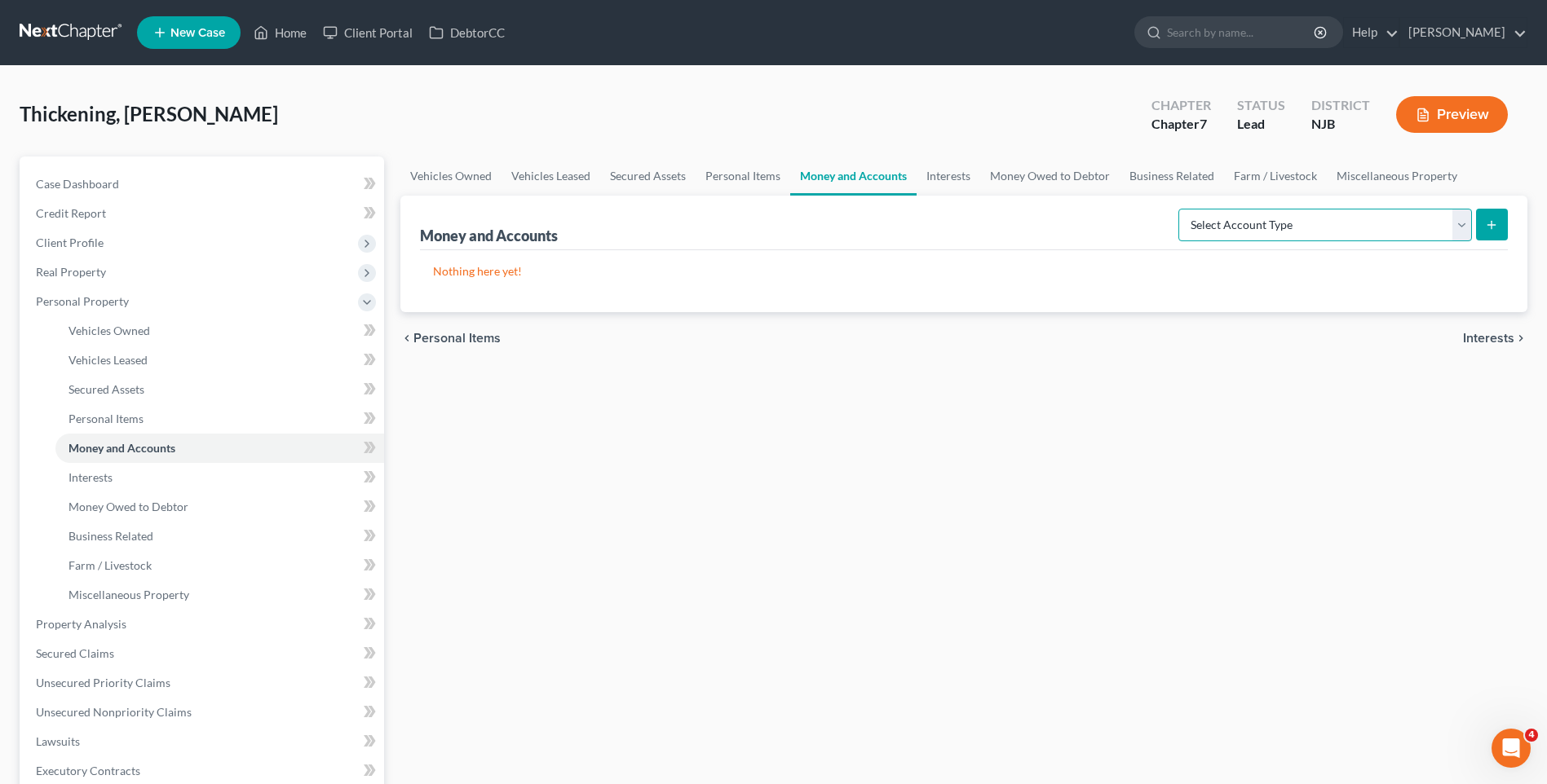
click at [1462, 224] on select "Select Account Type Brokerage Cash on Hand Certificates of Deposit Checking Acc…" at bounding box center [1325, 225] width 294 height 32
select select "checking"
click at [1182, 209] on select "Select Account Type Brokerage Cash on Hand Certificates of Deposit Checking Acc…" at bounding box center [1325, 225] width 294 height 32
click at [1494, 225] on icon "submit" at bounding box center [1491, 225] width 13 height 13
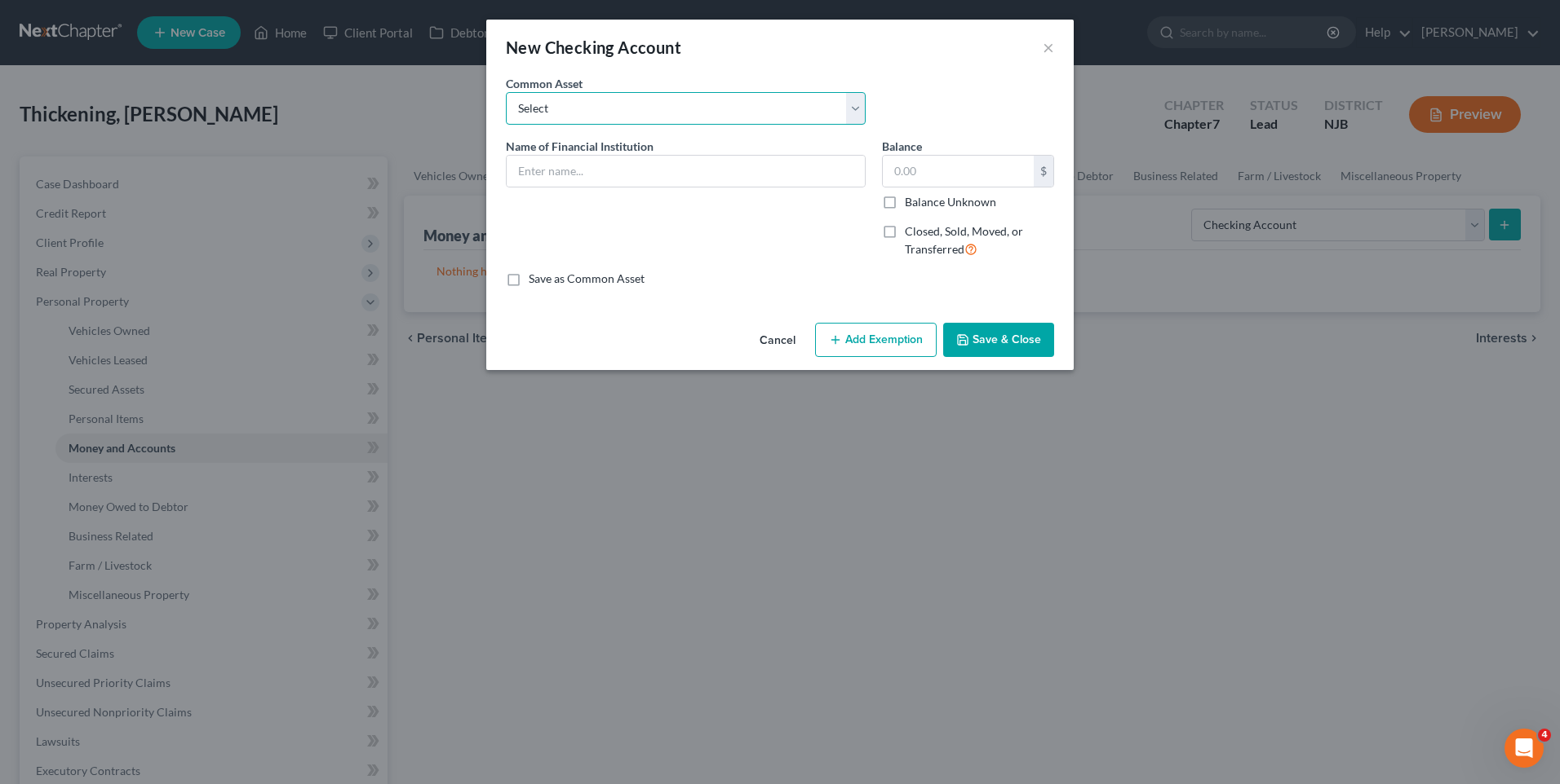
click at [851, 103] on select "Select Bank of America USAA Manasquan Bank PNC TD Bank Chase Bank of America Al…" at bounding box center [686, 107] width 359 height 32
select select "8"
click at [506, 92] on select "Select Bank of America USAA Manasquan Bank PNC TD Bank Chase Bank of America Al…" at bounding box center [686, 107] width 359 height 32
type input "Wells Fargo"
type input "22.00"
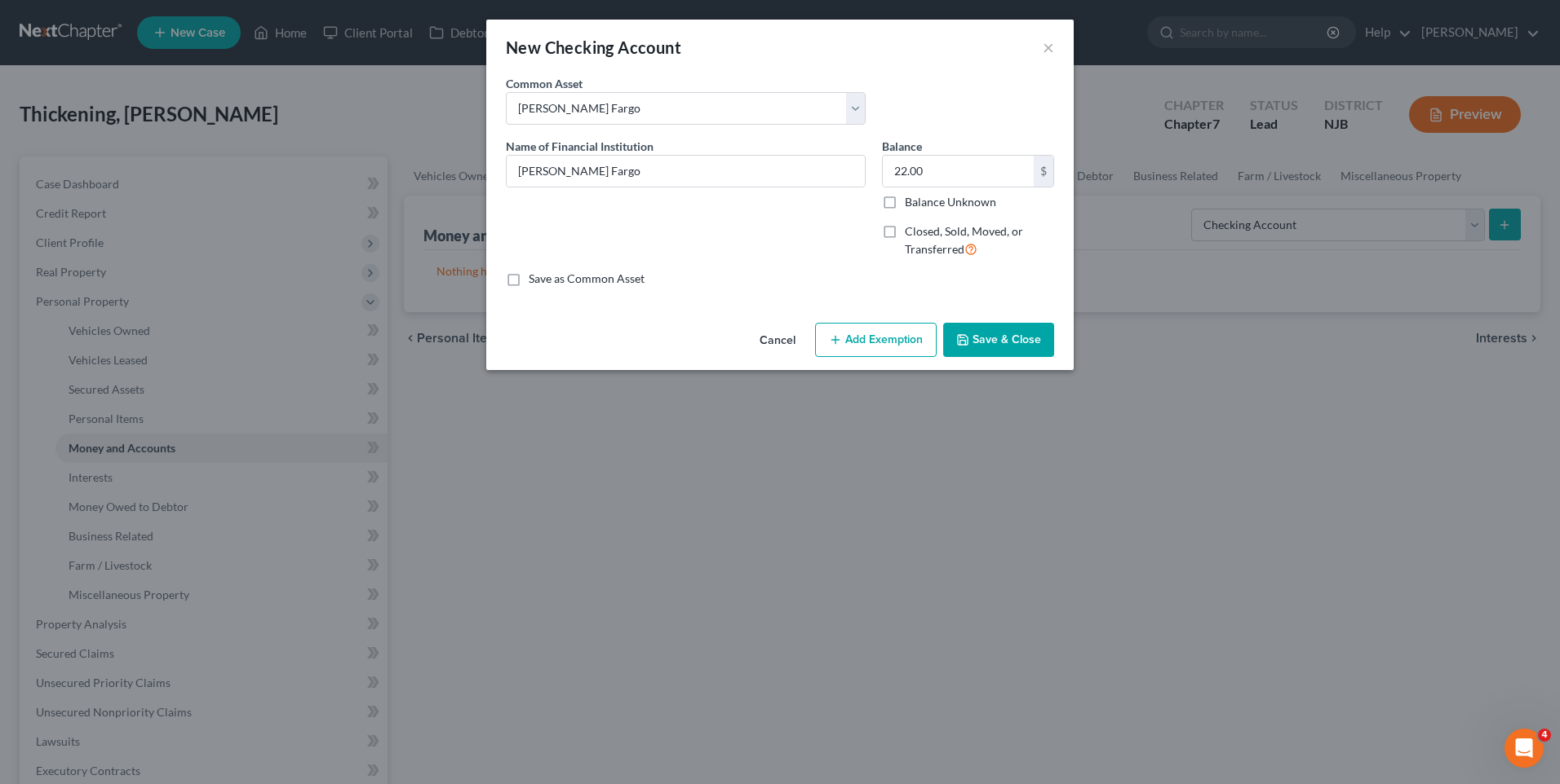
click at [998, 336] on button "Save & Close" at bounding box center [998, 340] width 111 height 34
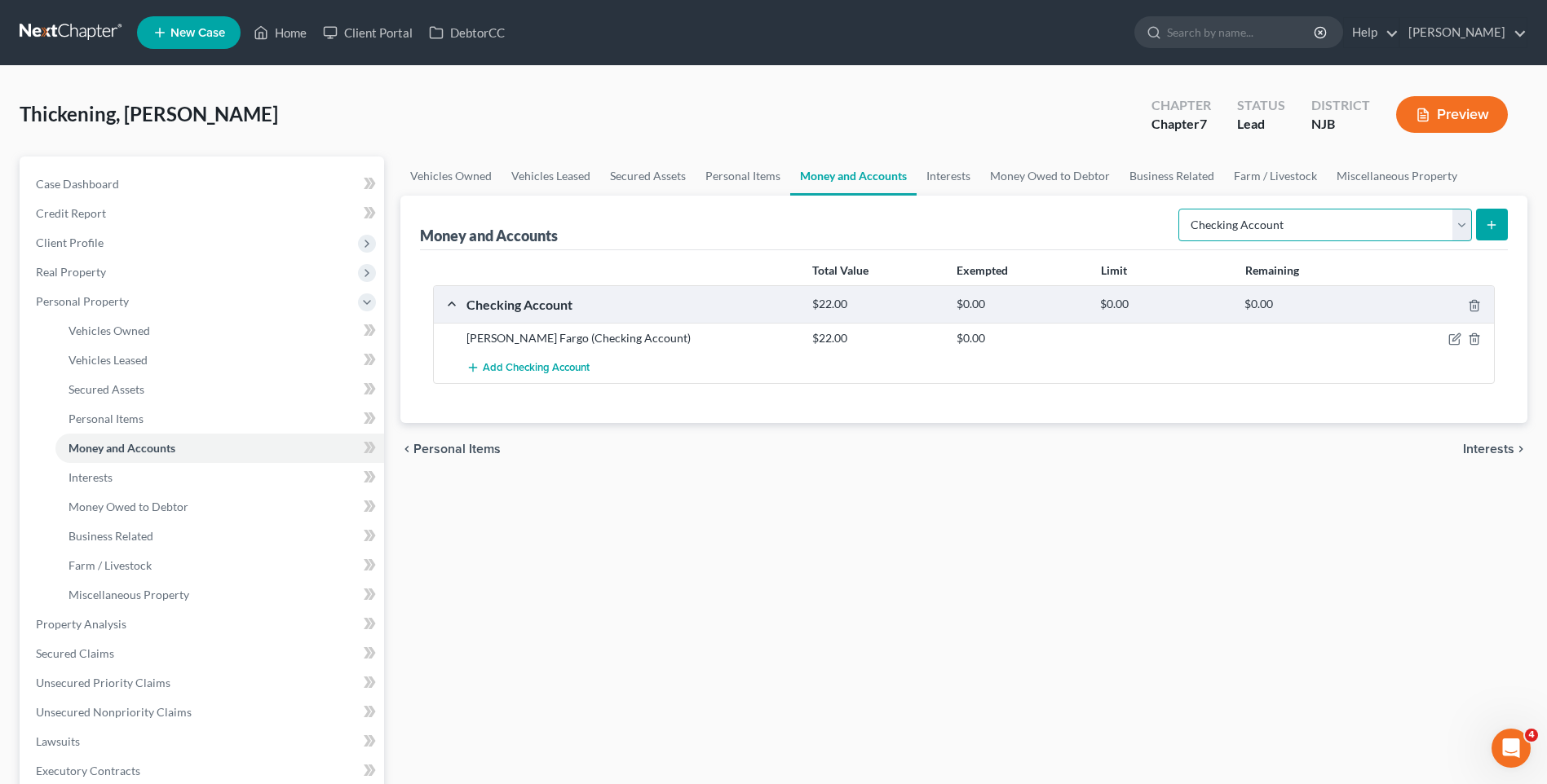
click at [1462, 228] on select "Select Account Type Brokerage Cash on Hand Certificates of Deposit Checking Acc…" at bounding box center [1325, 225] width 294 height 32
select select "savings"
click at [1182, 209] on select "Select Account Type Brokerage Cash on Hand Certificates of Deposit Checking Acc…" at bounding box center [1325, 225] width 294 height 32
click at [1495, 219] on icon "submit" at bounding box center [1491, 225] width 13 height 13
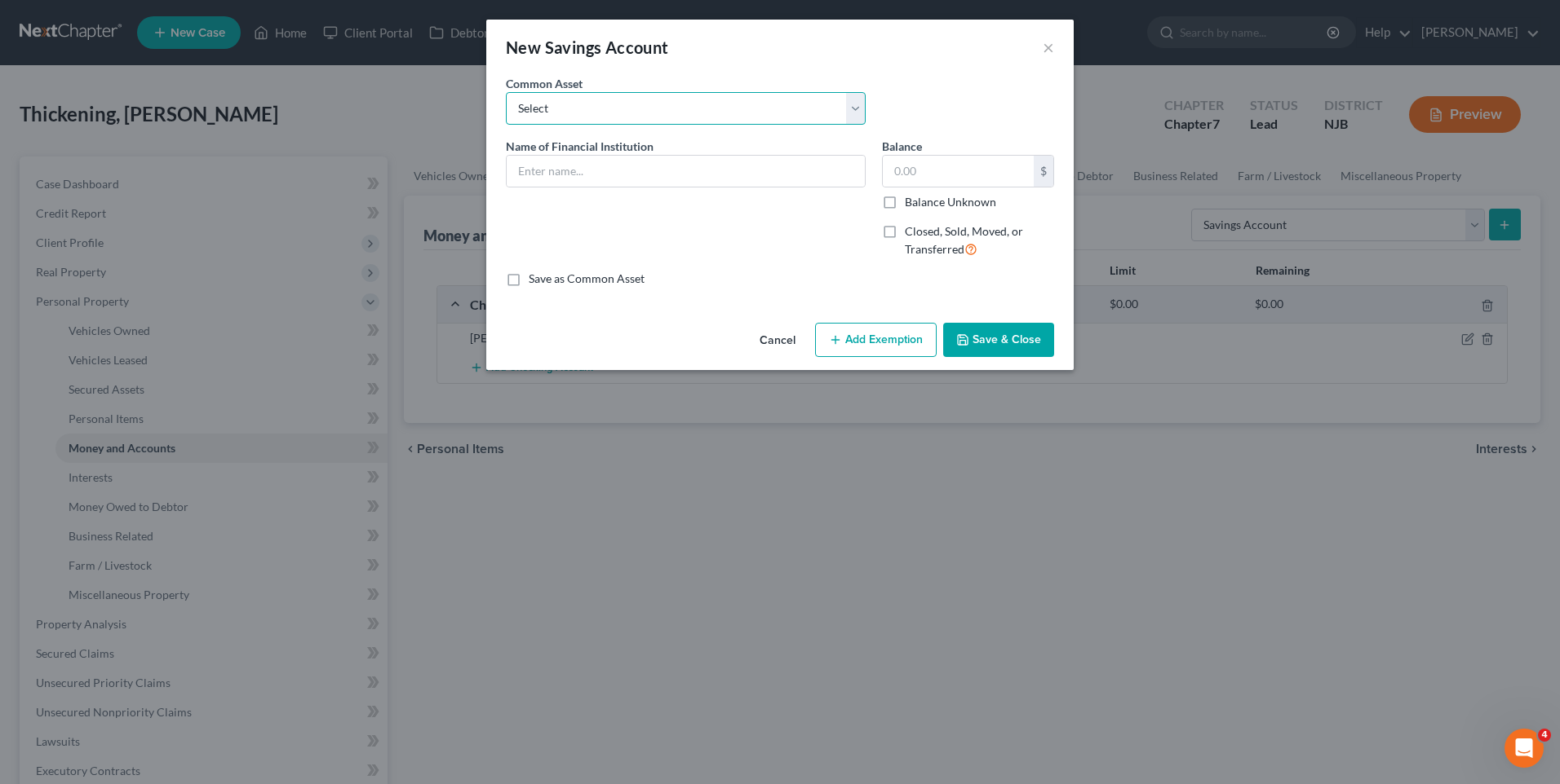
click at [863, 106] on select "Select Chime First Atlantic Credit Union First Financial Federal Credit Union W…" at bounding box center [686, 107] width 359 height 32
select select "3"
click at [506, 92] on select "Select Chime First Atlantic Credit Union First Financial Federal Credit Union W…" at bounding box center [686, 107] width 359 height 32
type input "Wells Fargo"
type input "2,615.83"
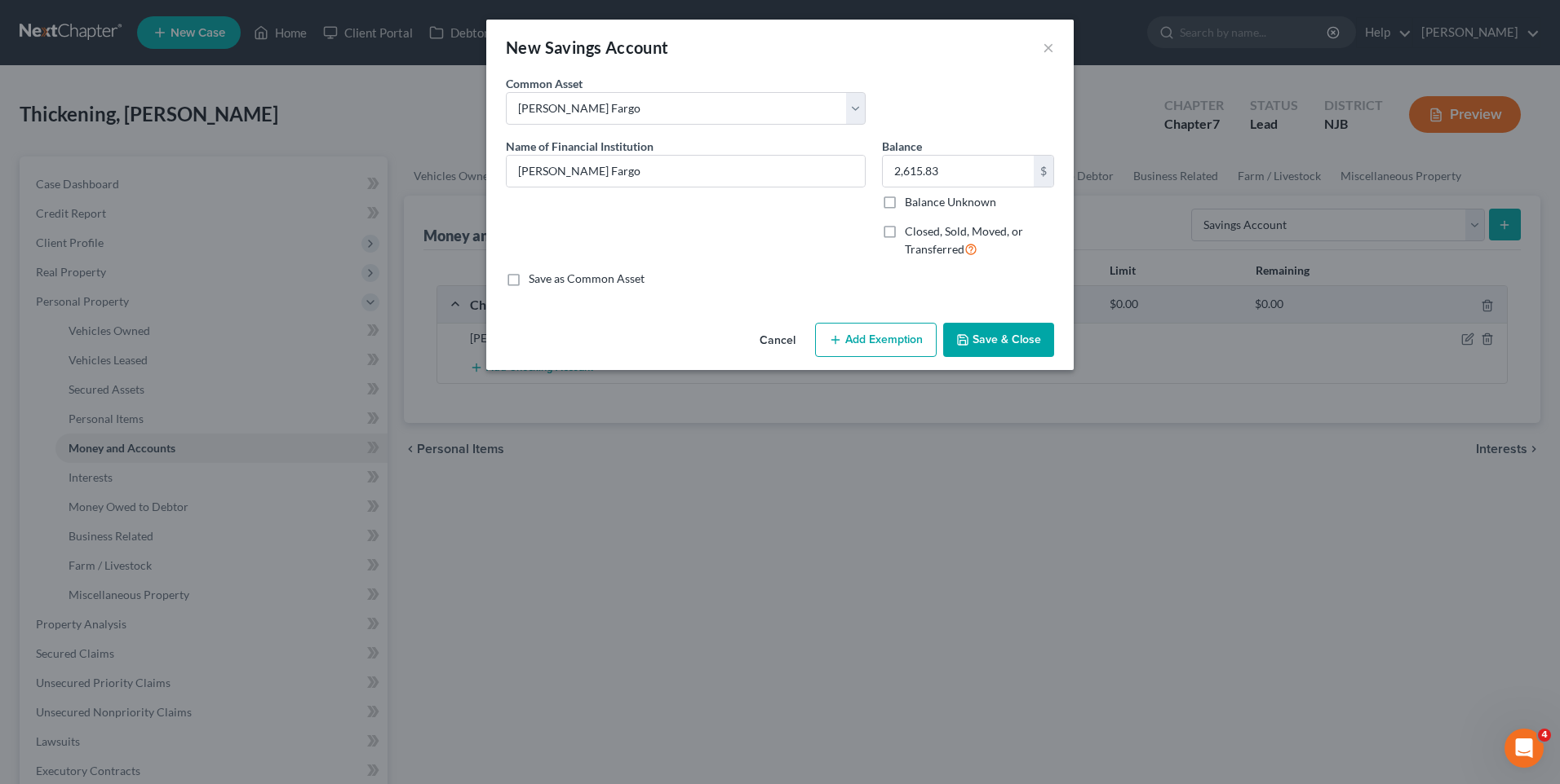
click at [1002, 344] on button "Save & Close" at bounding box center [998, 340] width 111 height 34
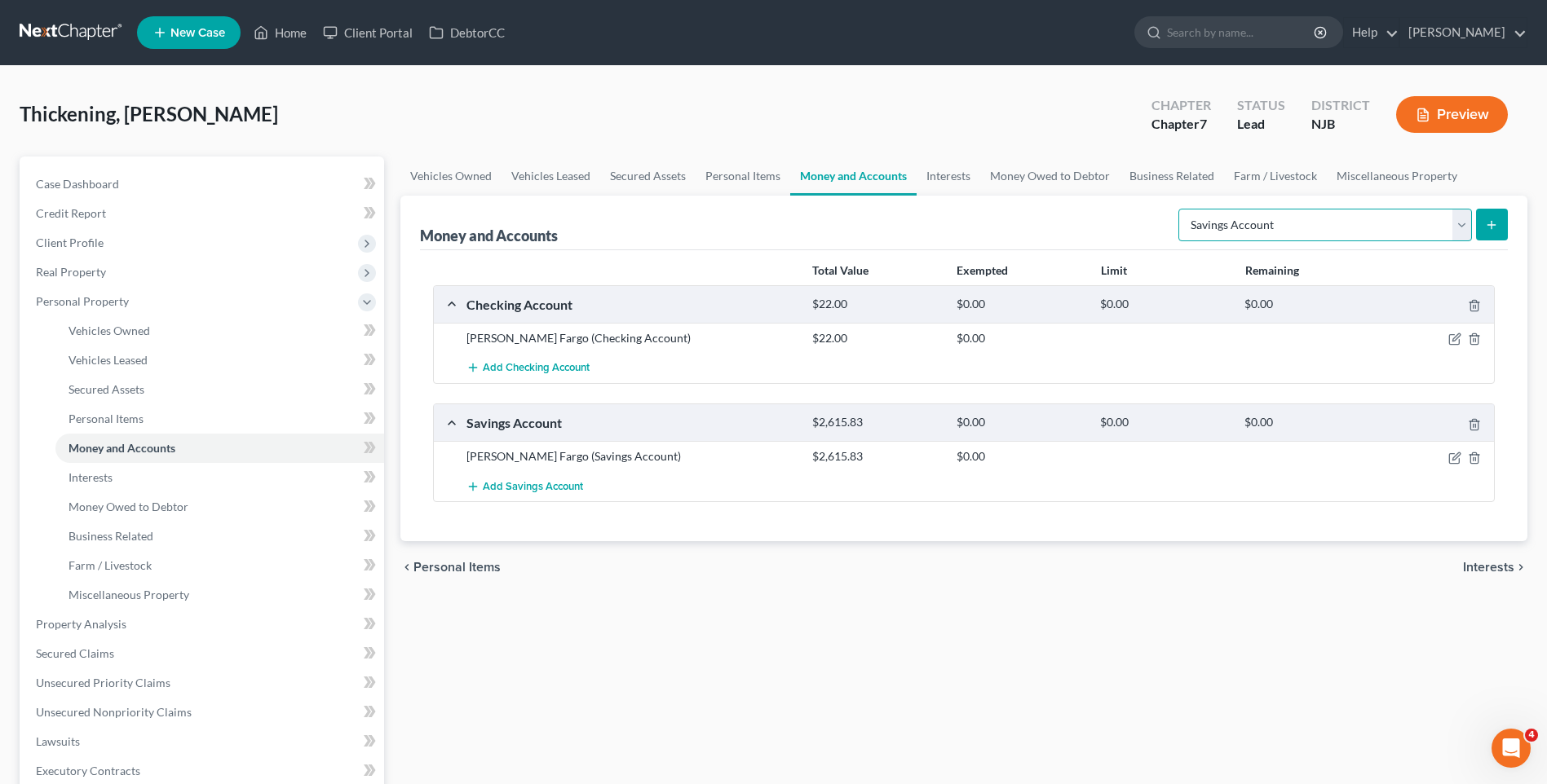
click at [1462, 222] on select "Select Account Type Brokerage Cash on Hand Certificates of Deposit Checking Acc…" at bounding box center [1325, 225] width 294 height 32
select select "checking"
click at [1182, 209] on select "Select Account Type Brokerage Cash on Hand Certificates of Deposit Checking Acc…" at bounding box center [1325, 225] width 294 height 32
click at [1491, 221] on icon "submit" at bounding box center [1491, 225] width 13 height 13
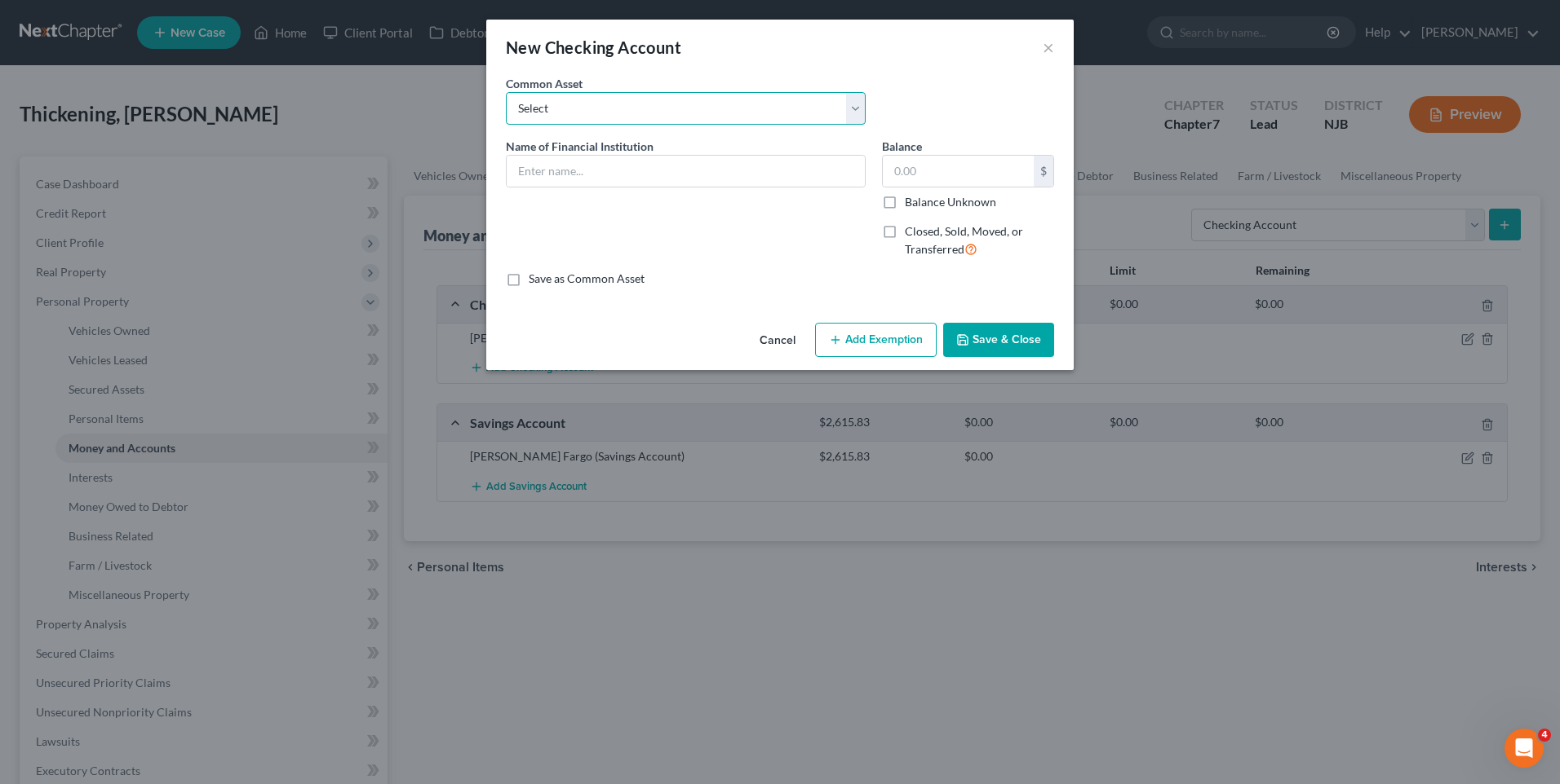
click at [852, 111] on select "Select Bank of America USAA Manasquan Bank PNC TD Bank Chase Bank of America Al…" at bounding box center [686, 107] width 359 height 32
select select "5"
click at [506, 92] on select "Select Bank of America USAA Manasquan Bank PNC TD Bank Chase Bank of America Al…" at bounding box center [686, 107] width 359 height 32
type input "Chase"
type input "40.00"
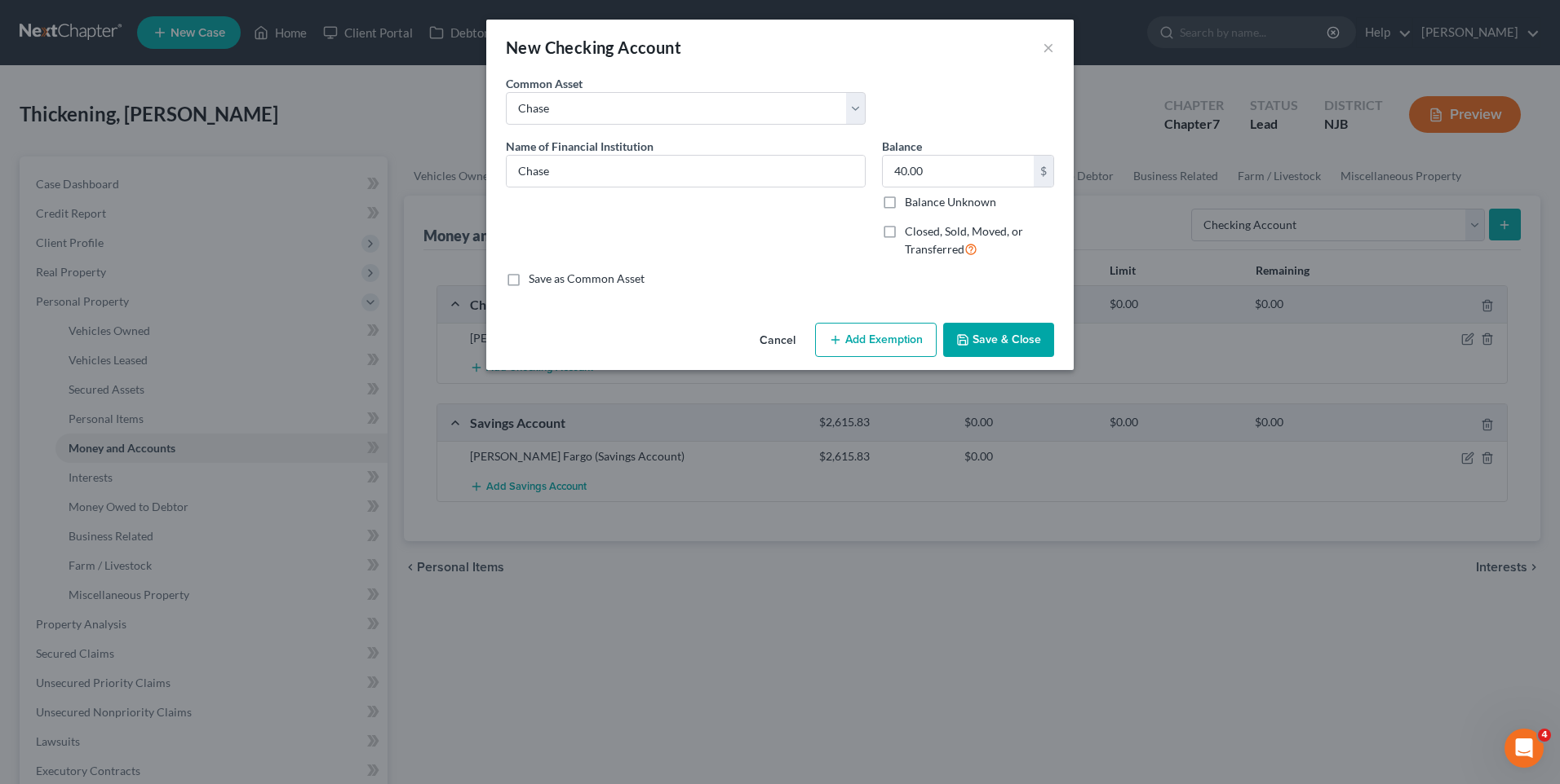
click at [990, 334] on button "Save & Close" at bounding box center [998, 340] width 111 height 34
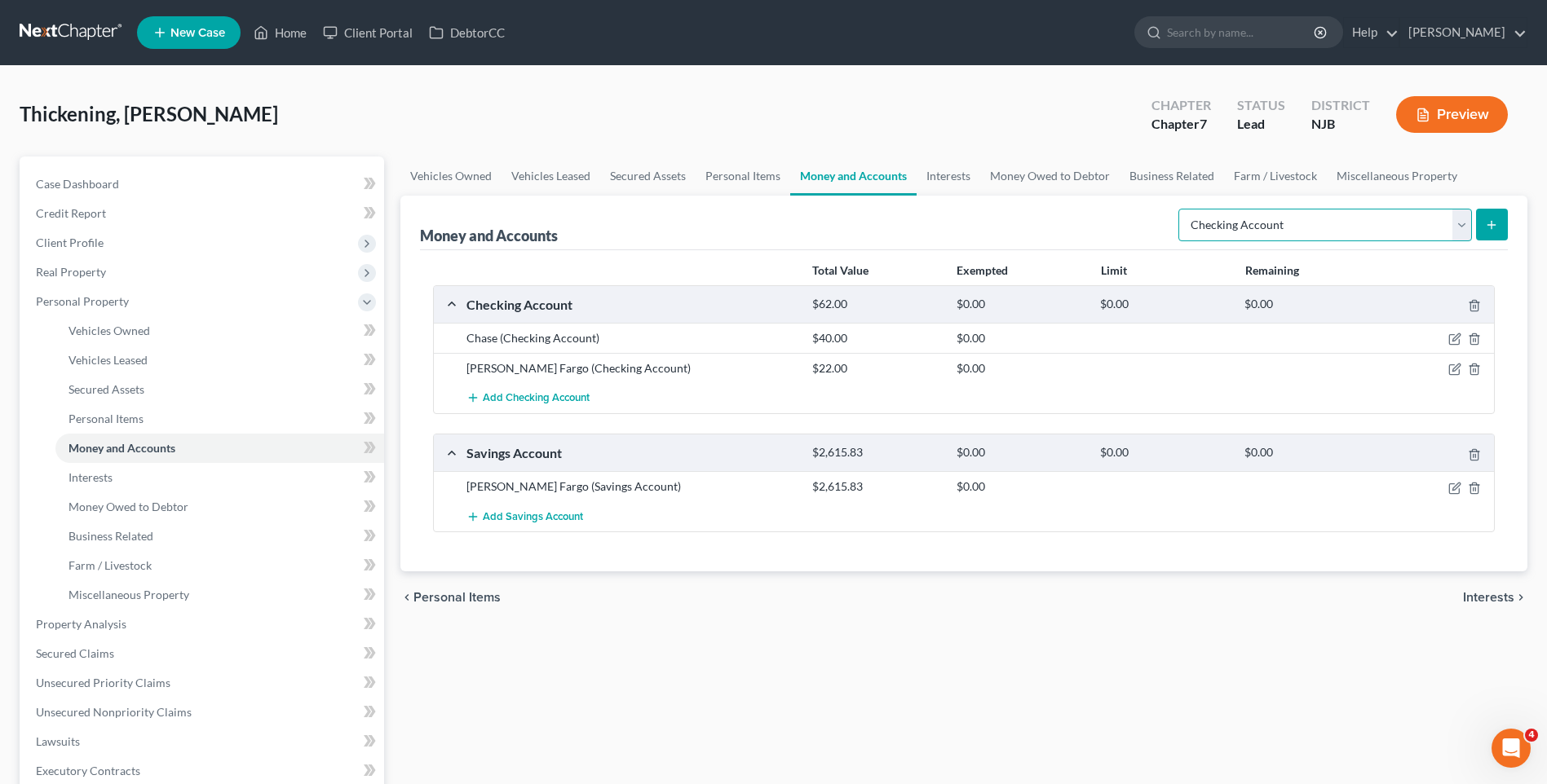
click at [1457, 223] on select "Select Account Type Brokerage Cash on Hand Certificates of Deposit Checking Acc…" at bounding box center [1325, 225] width 294 height 32
click at [1072, 218] on div "Money and Accounts Select Account Type Brokerage Cash on Hand Certificates of D…" at bounding box center [964, 223] width 1088 height 55
click at [236, 474] on link "Interests" at bounding box center [220, 477] width 329 height 29
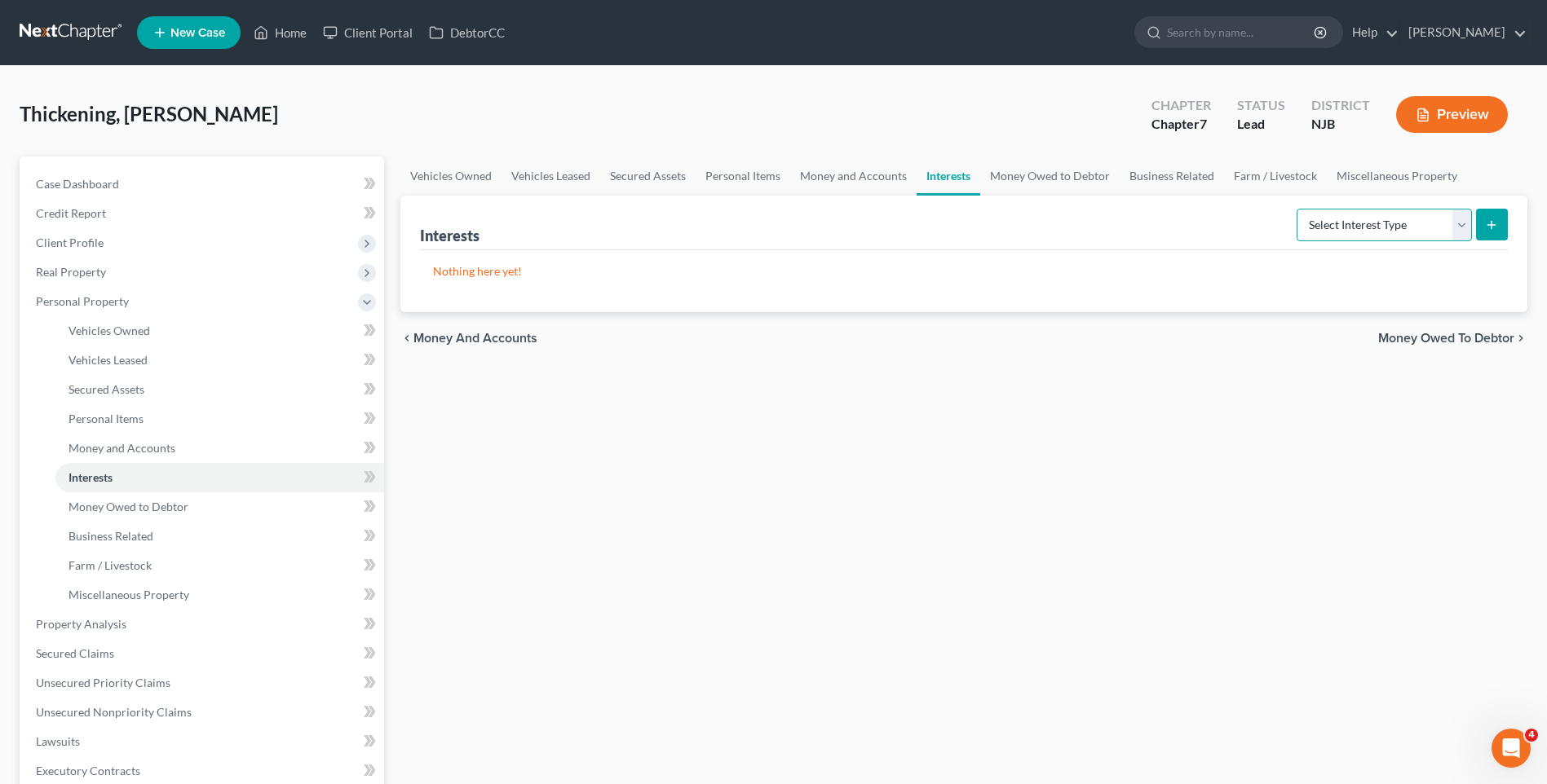
click at [1462, 220] on select "Select Interest Type 401K Annuity Bond Education IRA Government Bond Government…" at bounding box center [1385, 225] width 176 height 32
select select "stock"
click at [1299, 209] on select "Select Interest Type 401K Annuity Bond Education IRA Government Bond Government…" at bounding box center [1385, 225] width 176 height 32
click at [1491, 225] on line "submit" at bounding box center [1492, 225] width 8 height 0
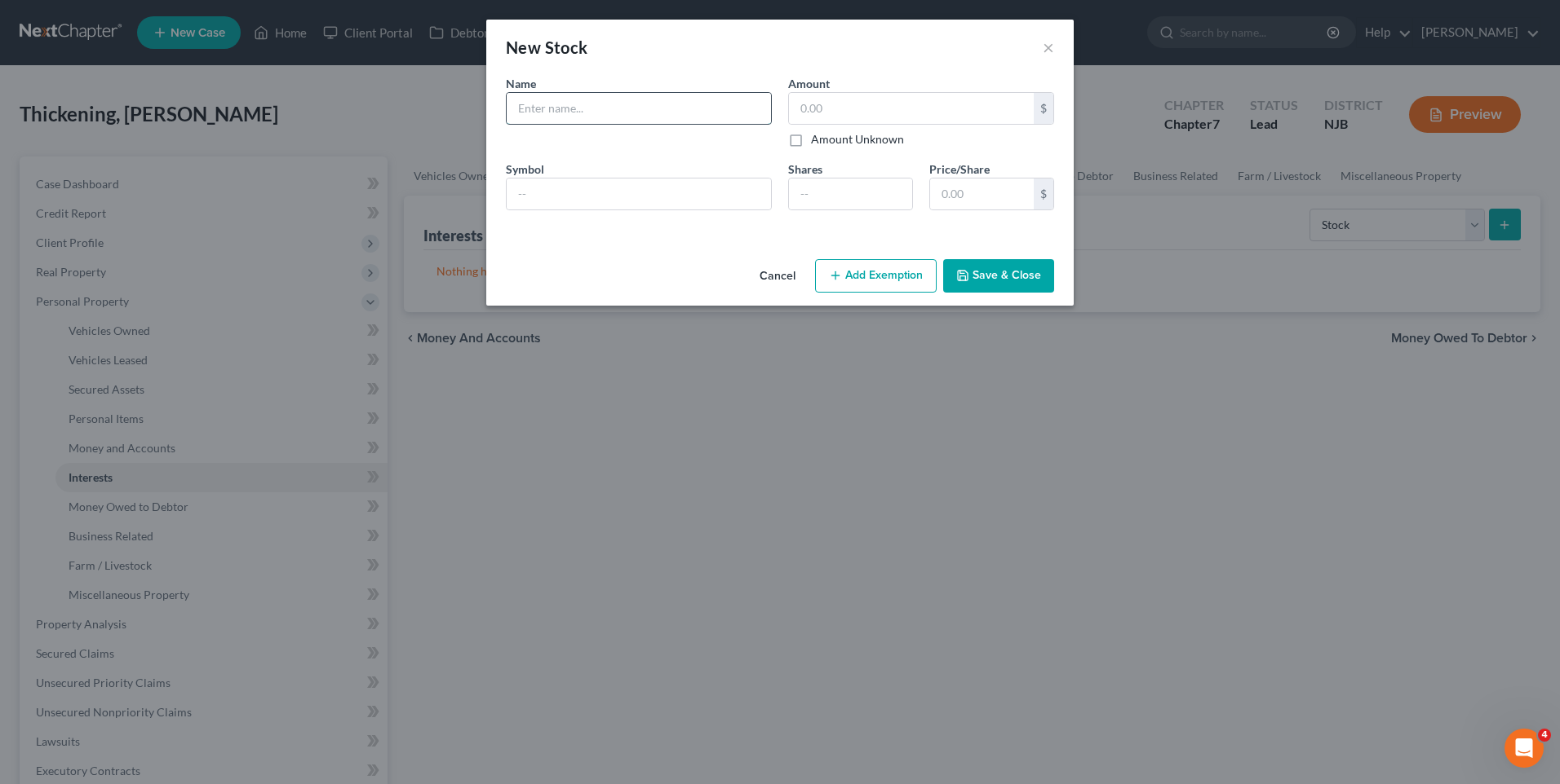
click at [605, 105] on input "text" at bounding box center [639, 108] width 265 height 31
type input "M & E Dry Cleaning"
click at [800, 106] on input "text" at bounding box center [911, 108] width 245 height 31
type input "0"
click at [997, 275] on button "Save & Close" at bounding box center [998, 276] width 111 height 34
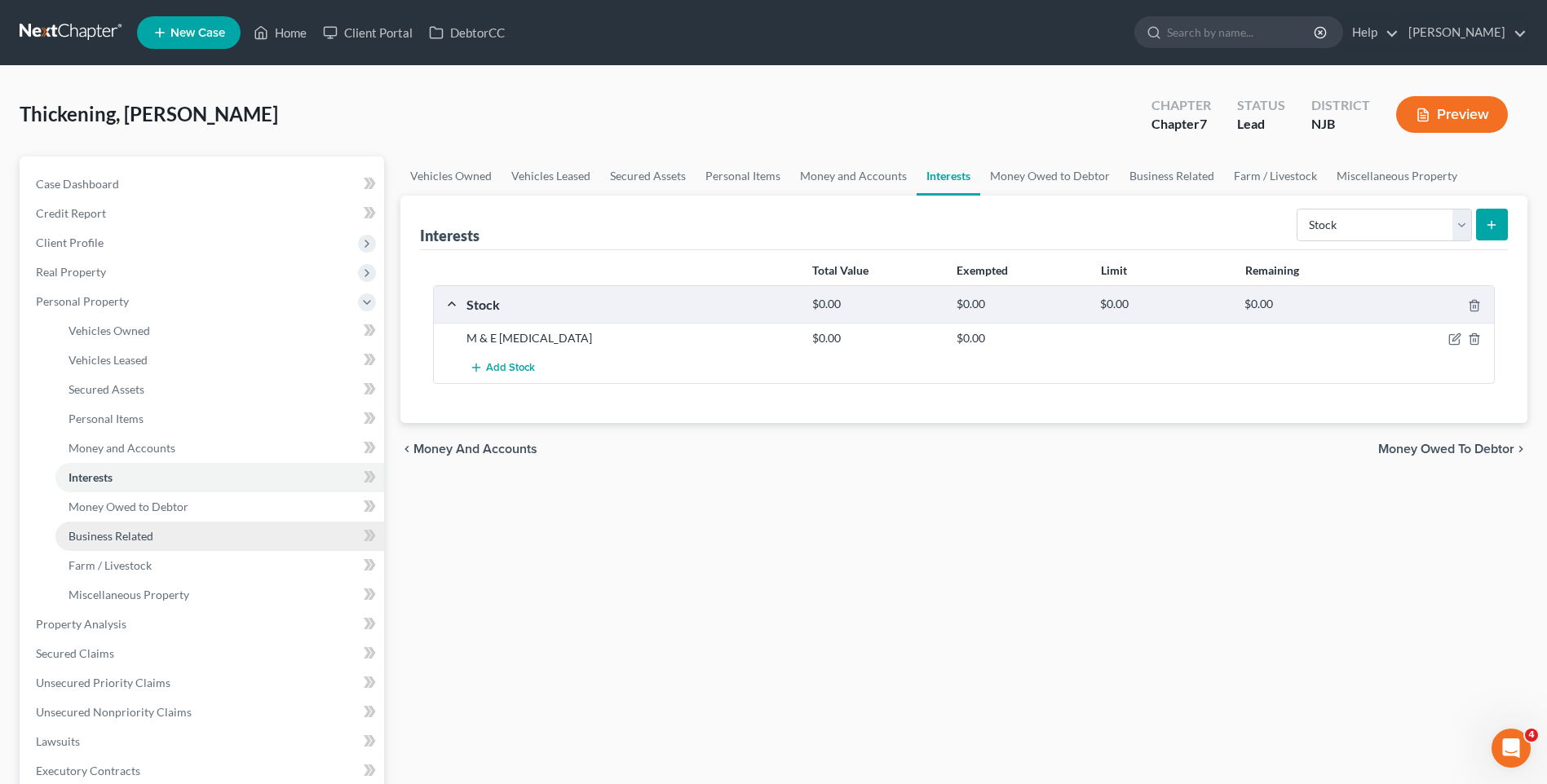
click at [156, 541] on link "Business Related" at bounding box center [220, 536] width 329 height 29
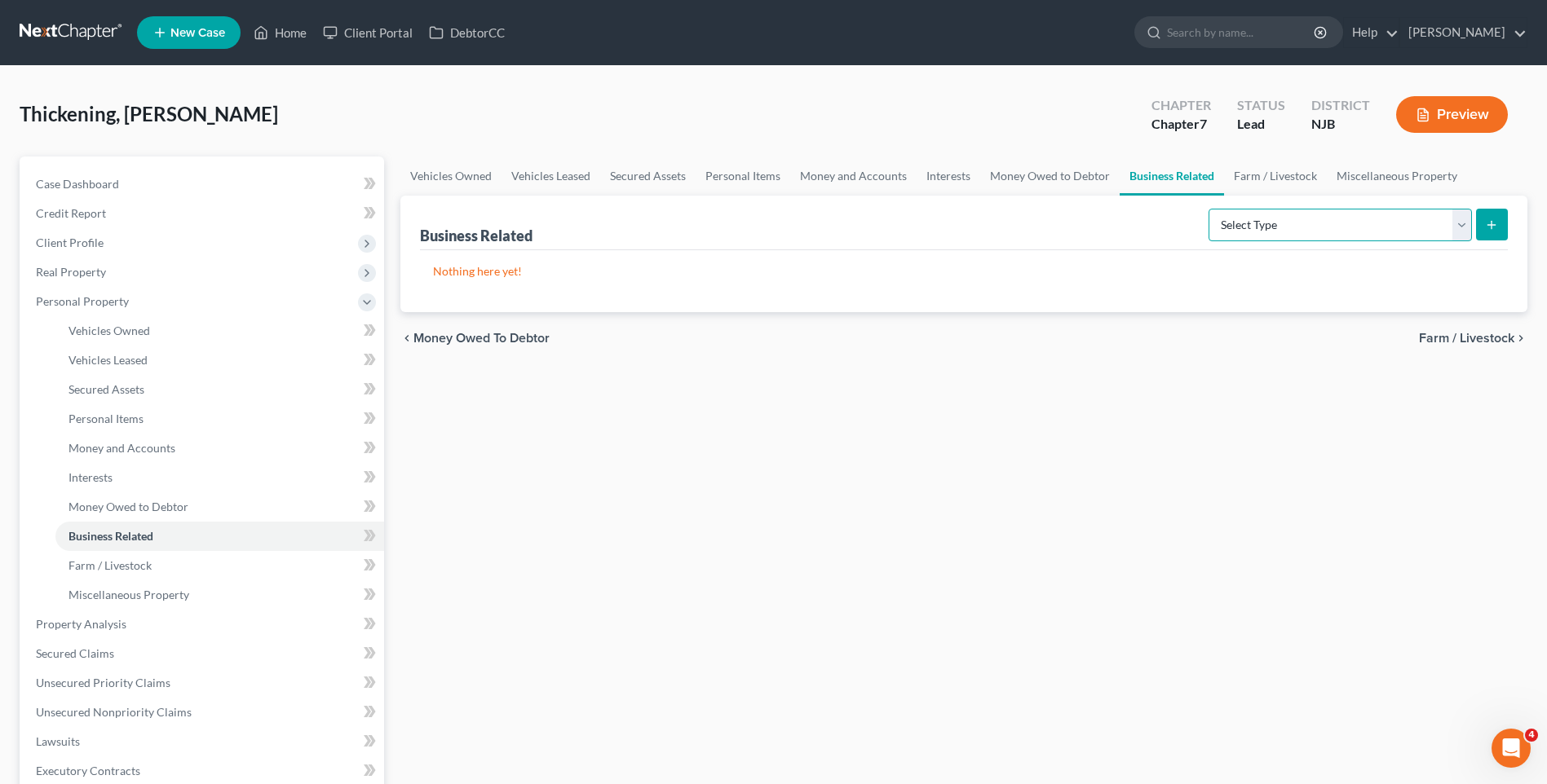
click at [1458, 224] on select "Select Type Customer Lists Franchises Inventory Licenses Machinery Office Equip…" at bounding box center [1341, 225] width 264 height 32
click at [470, 611] on div "Vehicles Owned Vehicles Leased Secured Assets Personal Items Money and Accounts…" at bounding box center [964, 641] width 1144 height 971
click at [158, 328] on link "Vehicles Owned" at bounding box center [220, 331] width 329 height 29
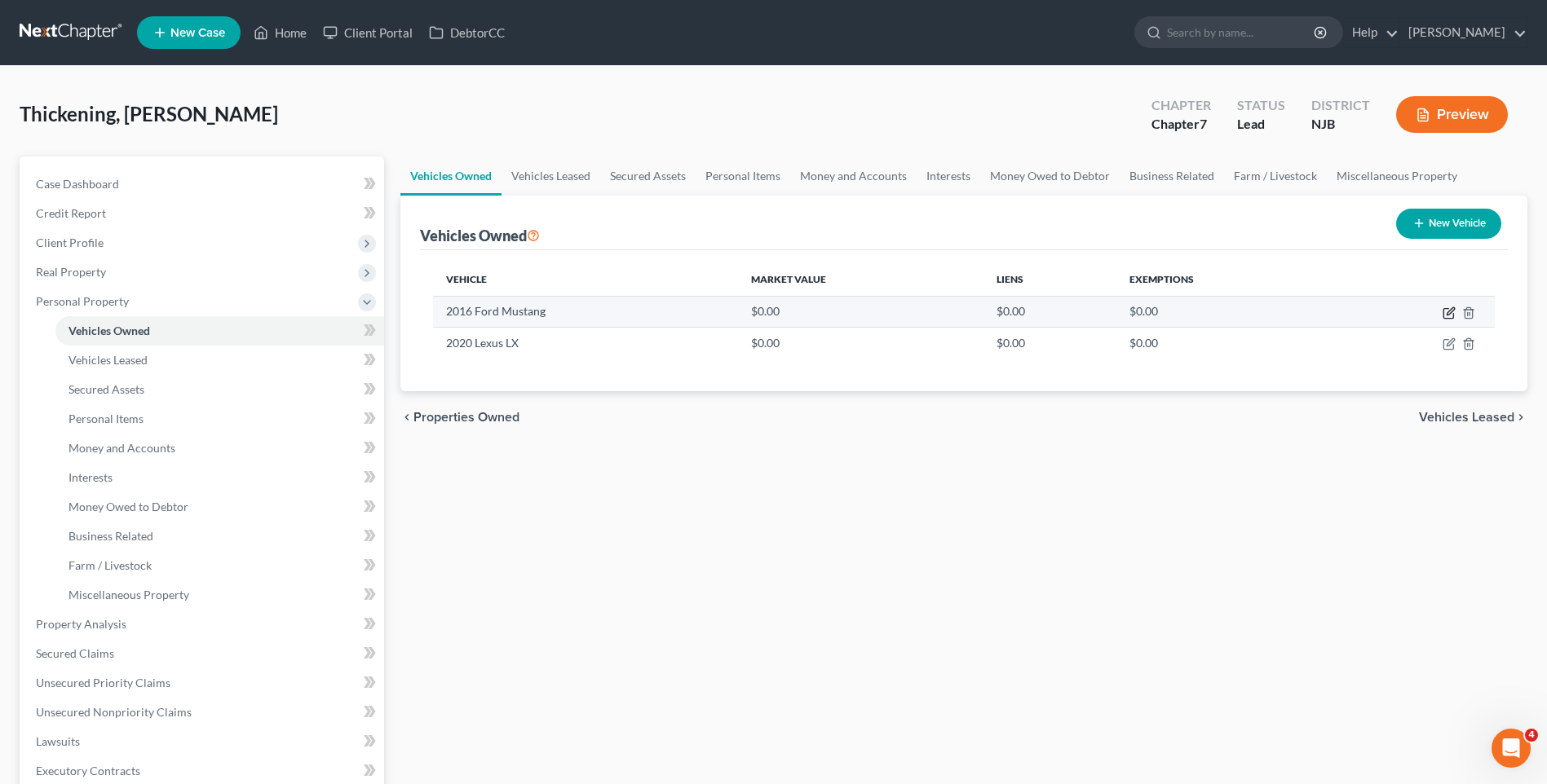
click at [1445, 311] on icon "button" at bounding box center [1448, 312] width 13 height 13
select select "0"
select select "10"
select select "3"
select select "0"
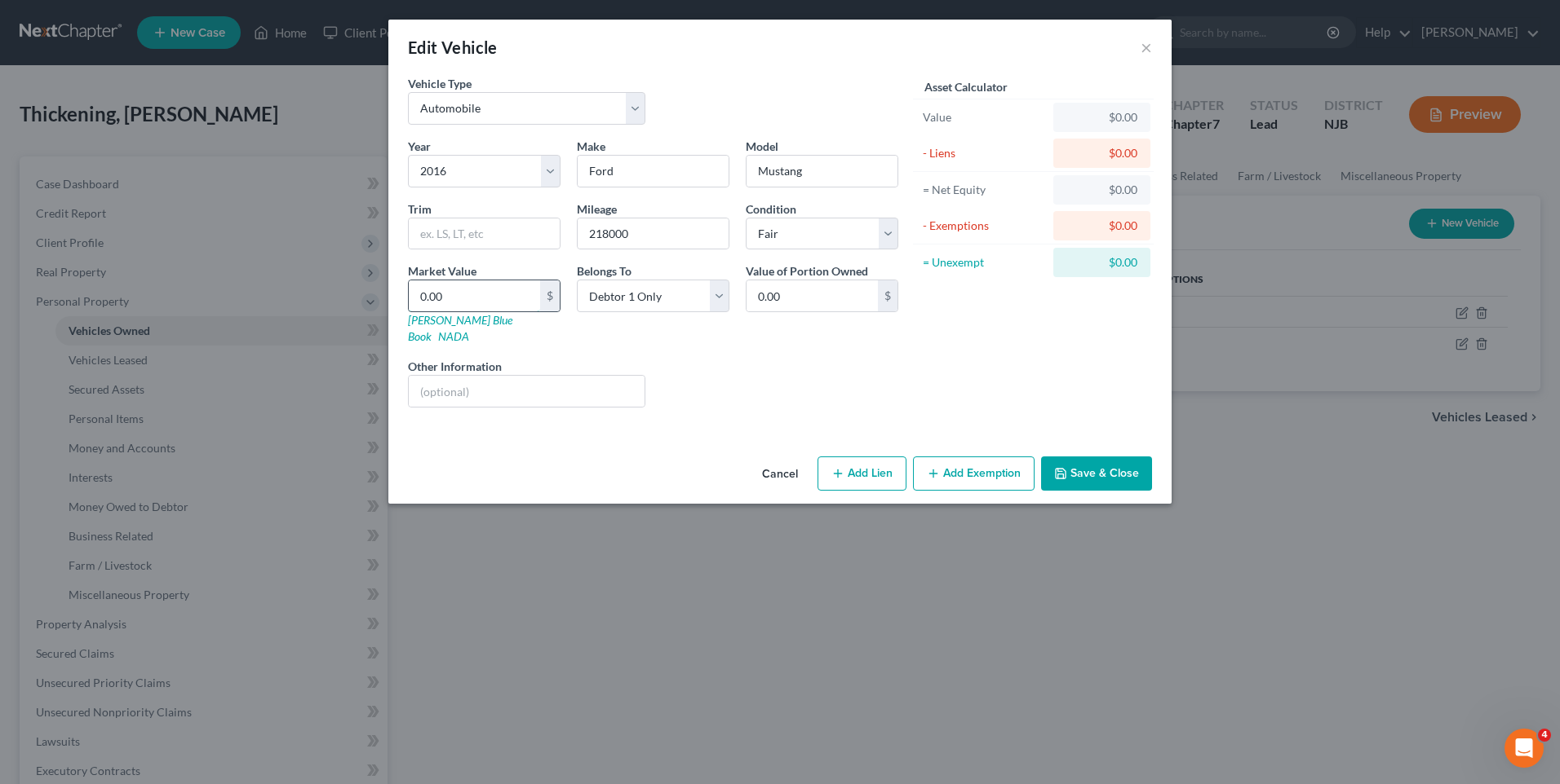
click at [434, 289] on input "0.00" at bounding box center [474, 296] width 131 height 31
type input "2"
type input "2.00"
type input "25"
type input "25.00"
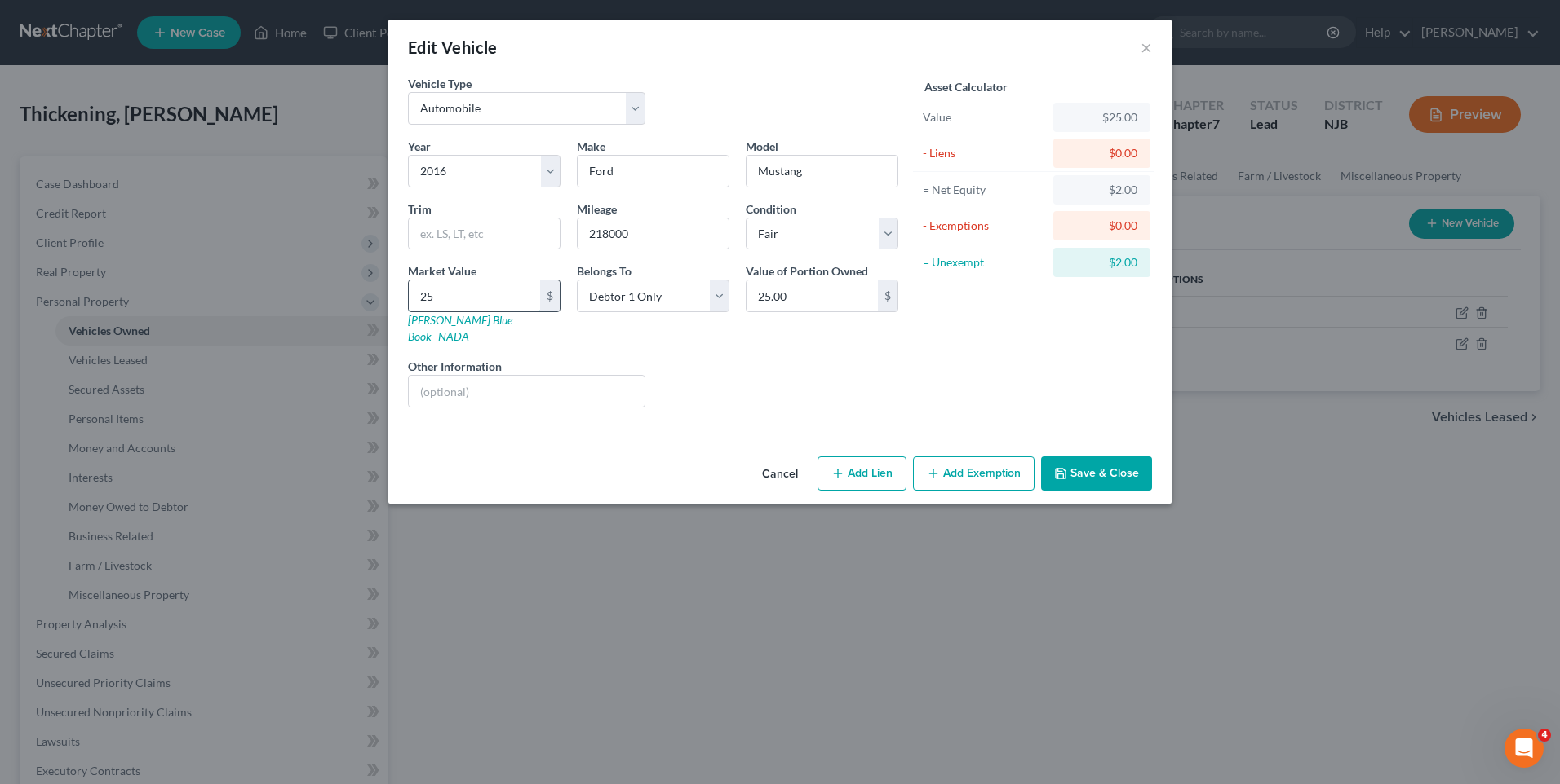
type input "250"
type input "250.00"
type input "2500"
type input "2,500.00"
type input "2,500"
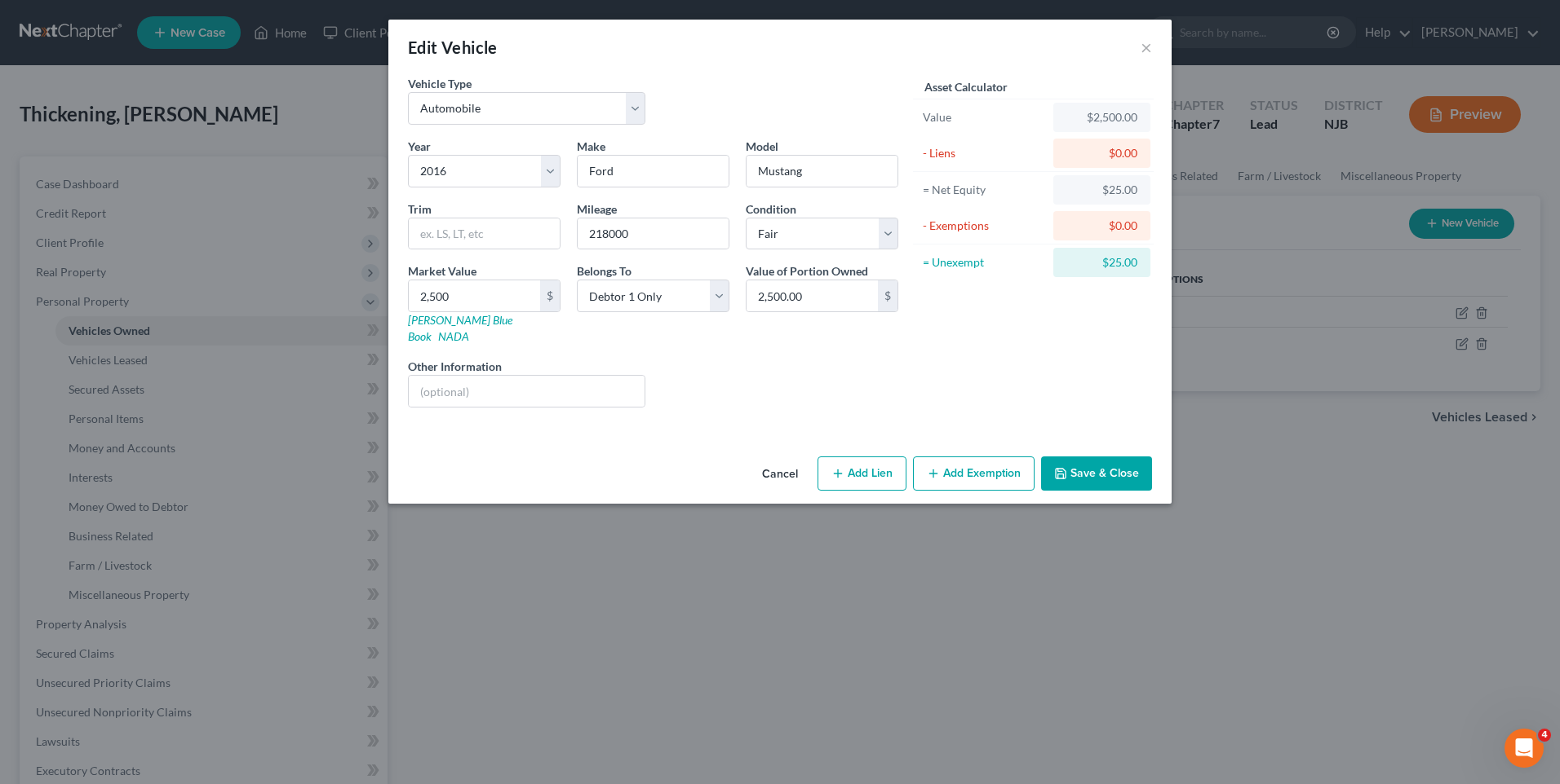
click at [730, 358] on div "Liens Select" at bounding box center [780, 383] width 254 height 50
click at [1101, 457] on button "Save & Close" at bounding box center [1097, 474] width 111 height 34
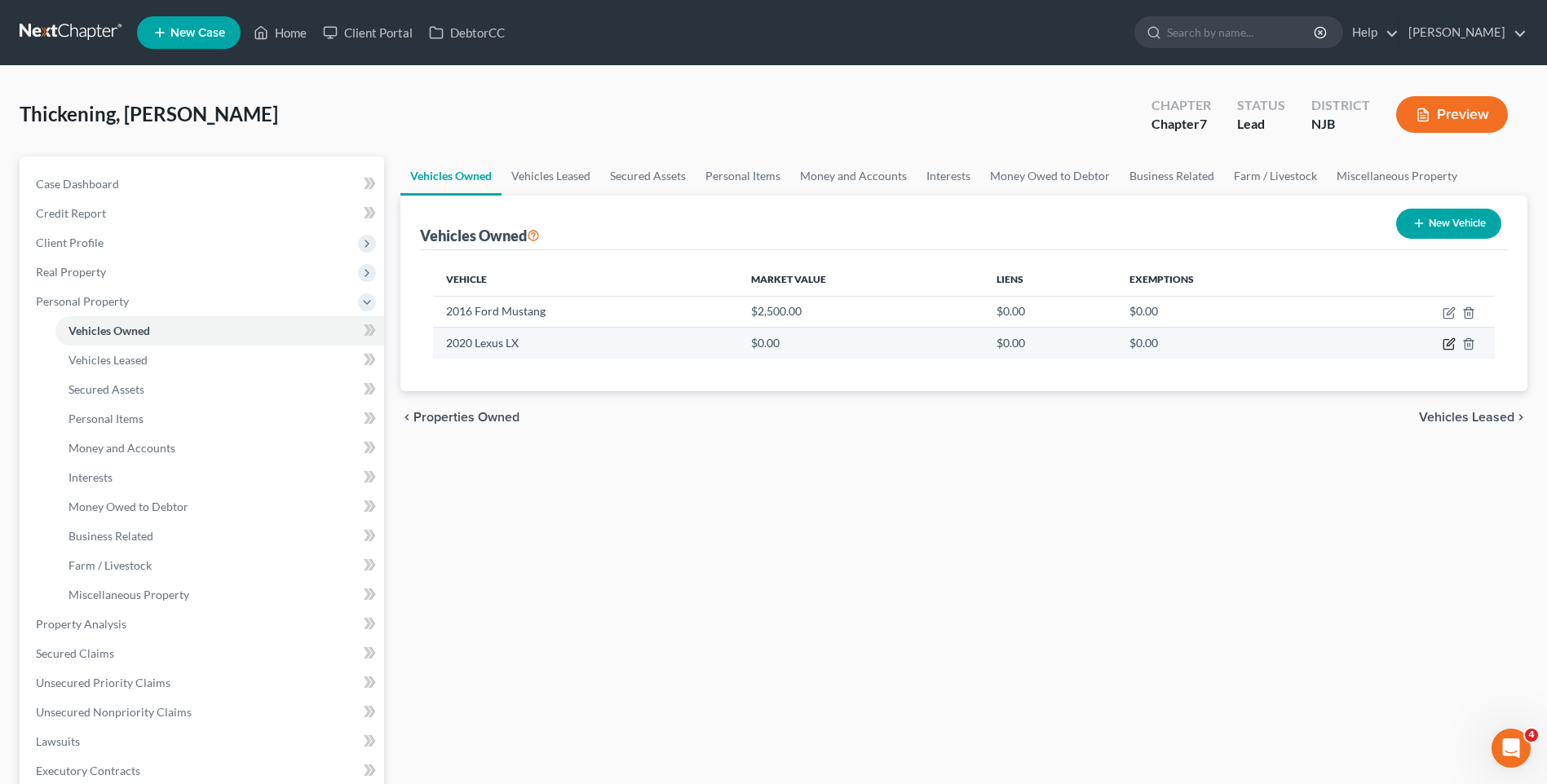
click at [1446, 347] on icon "button" at bounding box center [1448, 344] width 13 height 13
select select "0"
select select "6"
select select "3"
select select "0"
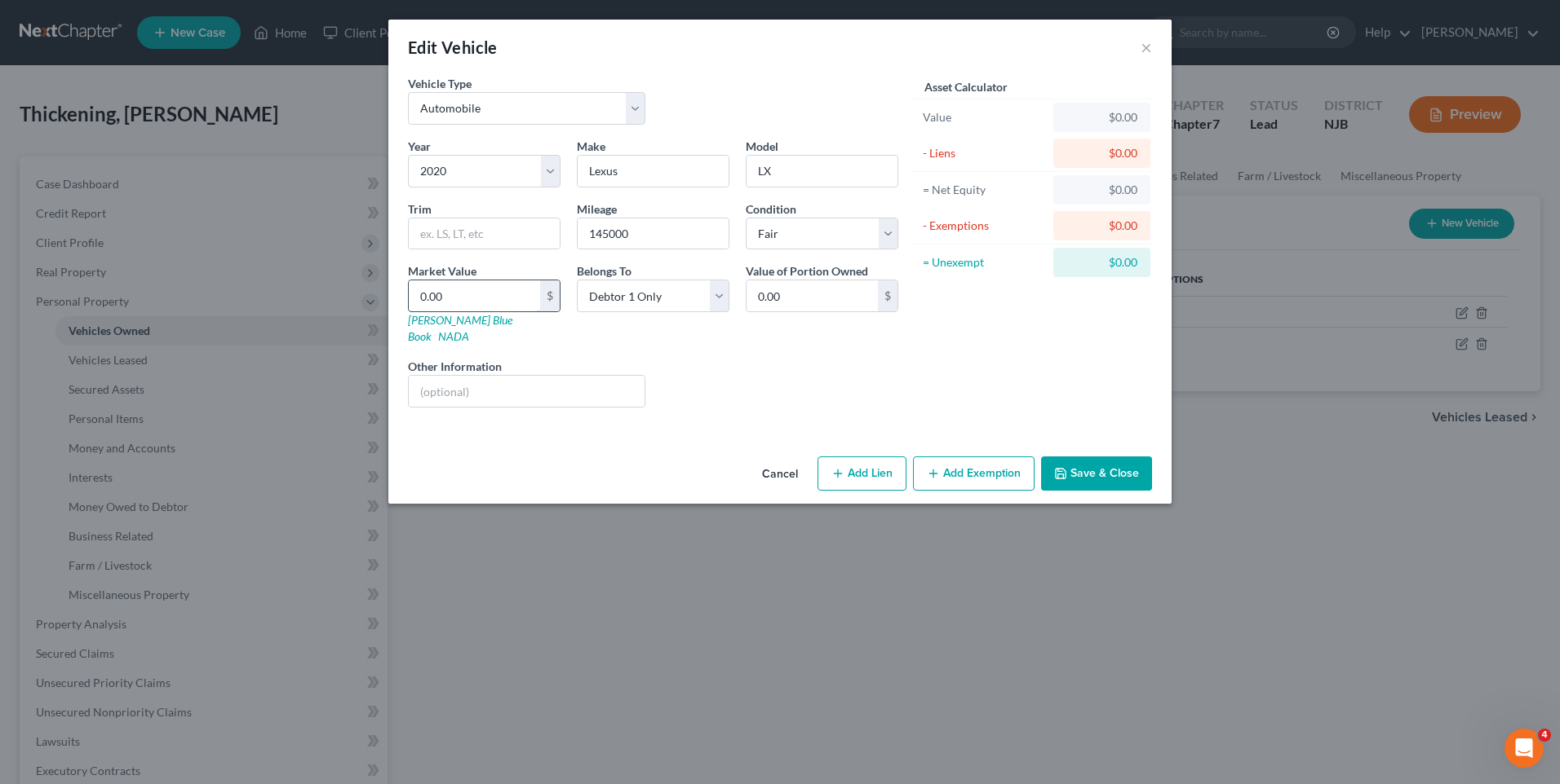
click at [436, 292] on input "0.00" at bounding box center [474, 296] width 131 height 31
type input "1"
type input "1.00"
type input "12"
type input "12.00"
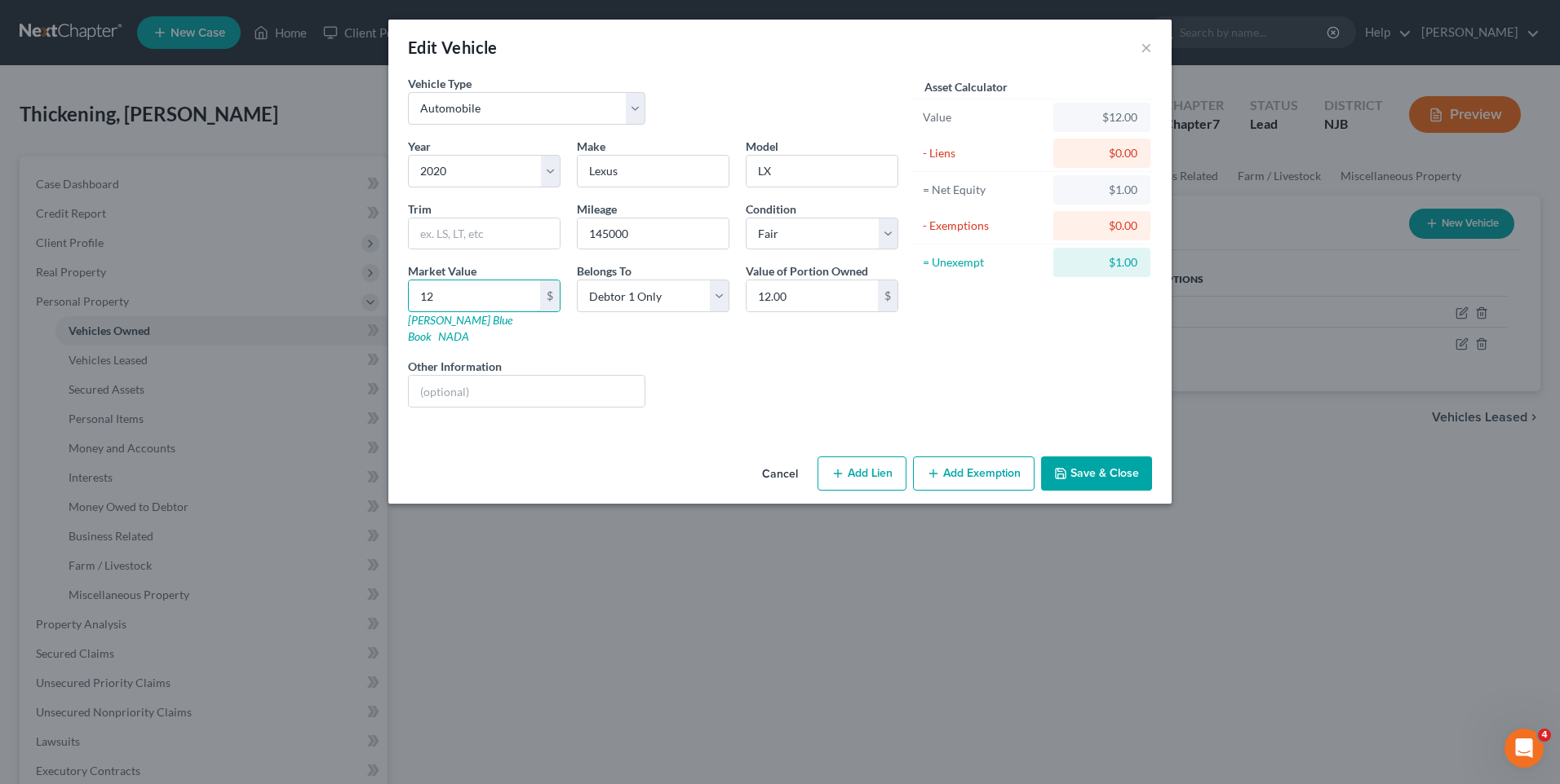
type input "120"
type input "120.00"
type input "1200"
type input "1,200.00"
type input "1,2000"
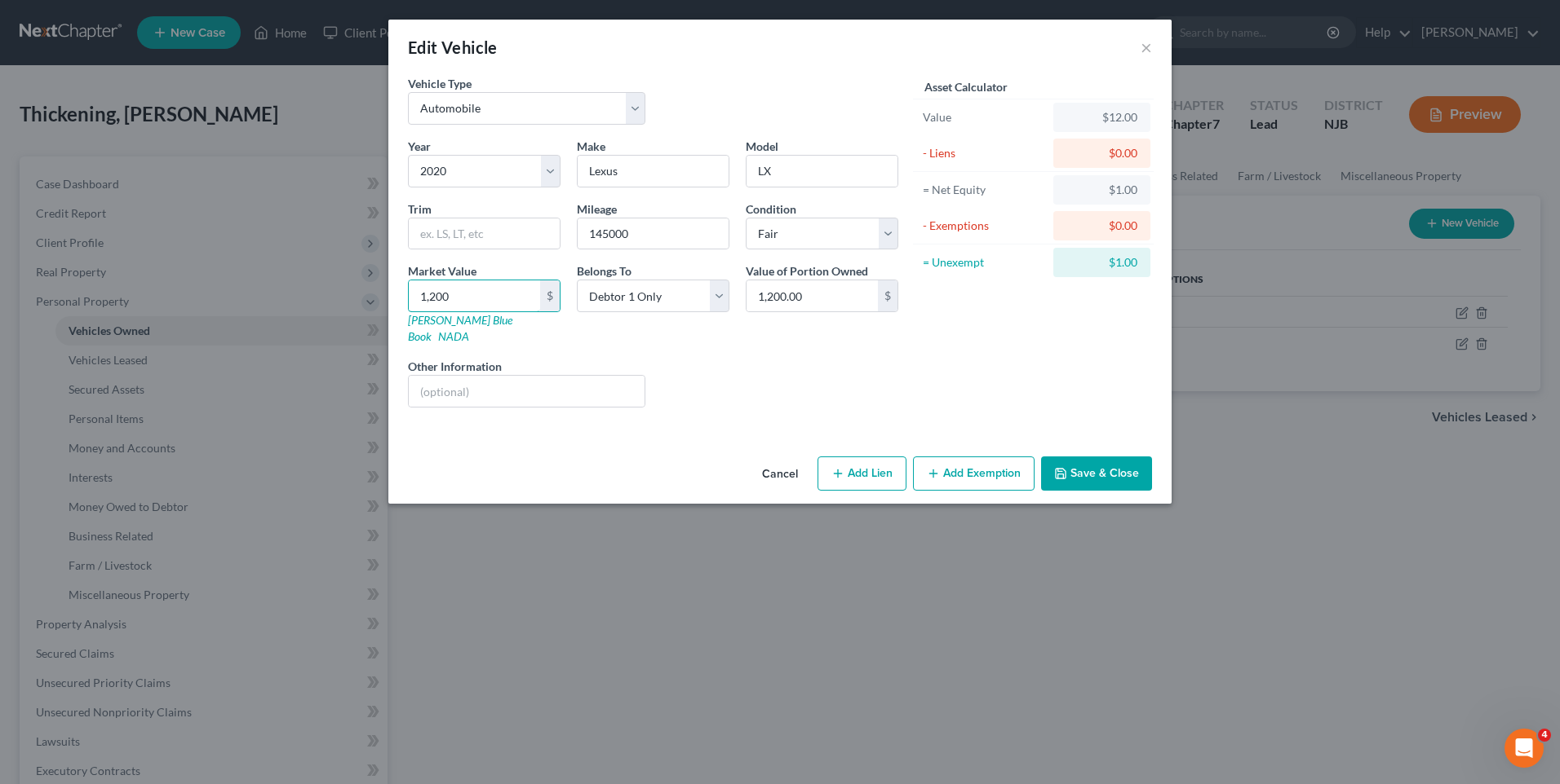
type input "12,000.00"
type input "12,000"
click at [833, 377] on div "Liens Select" at bounding box center [780, 383] width 254 height 50
click at [1092, 457] on button "Save & Close" at bounding box center [1097, 474] width 111 height 34
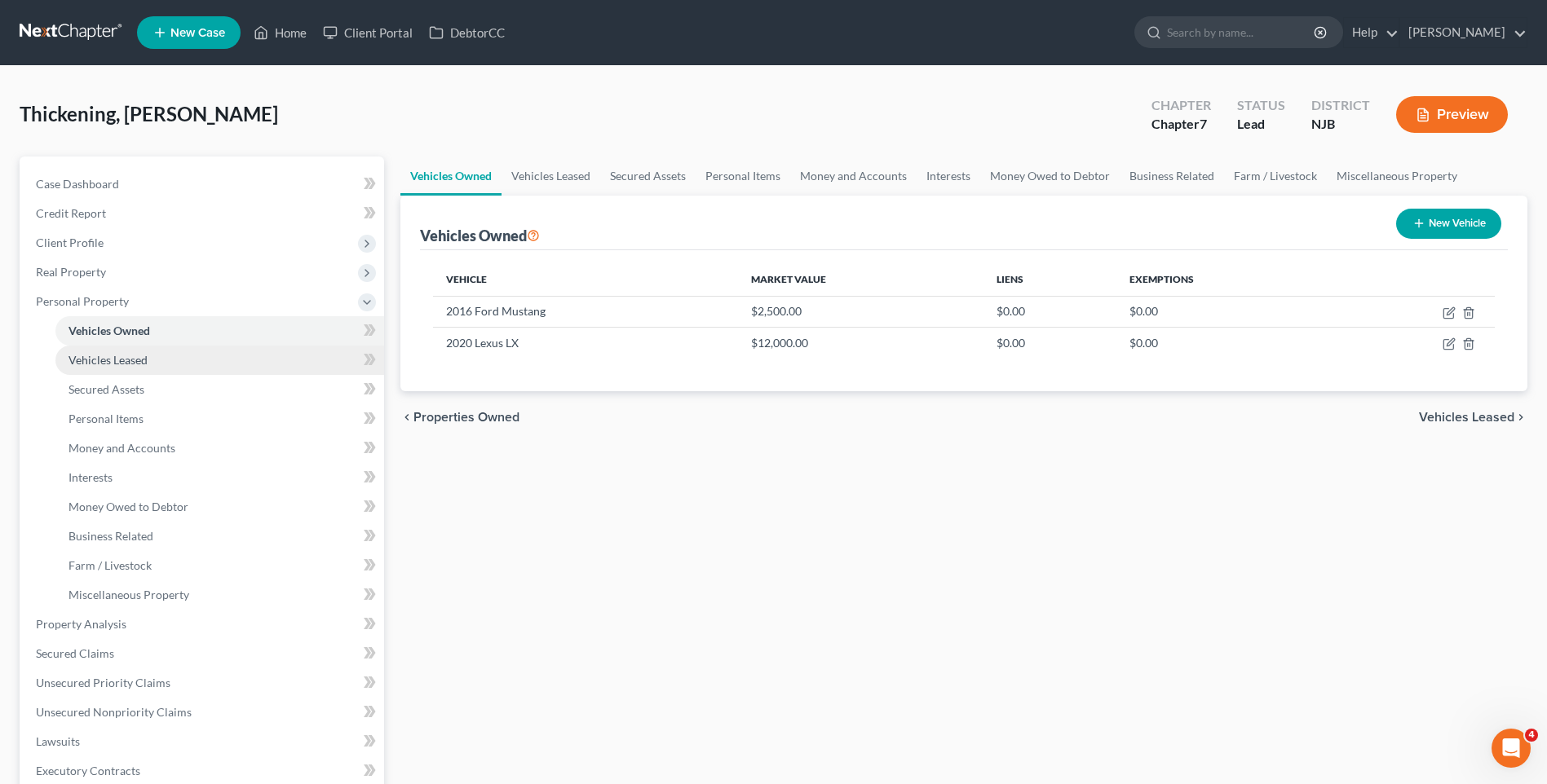
click at [300, 363] on link "Vehicles Leased" at bounding box center [220, 360] width 329 height 29
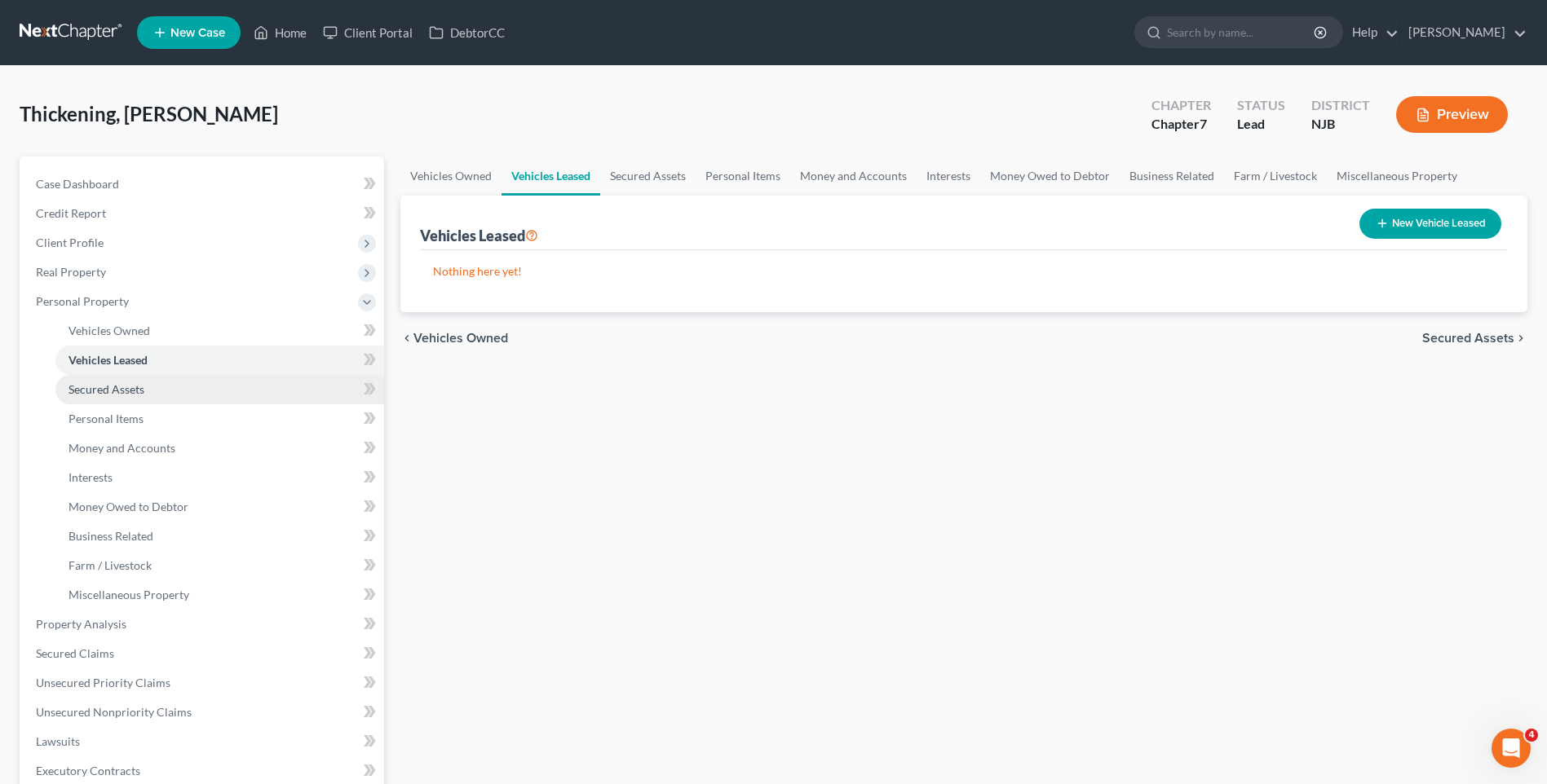
click at [271, 389] on link "Secured Assets" at bounding box center [220, 390] width 329 height 29
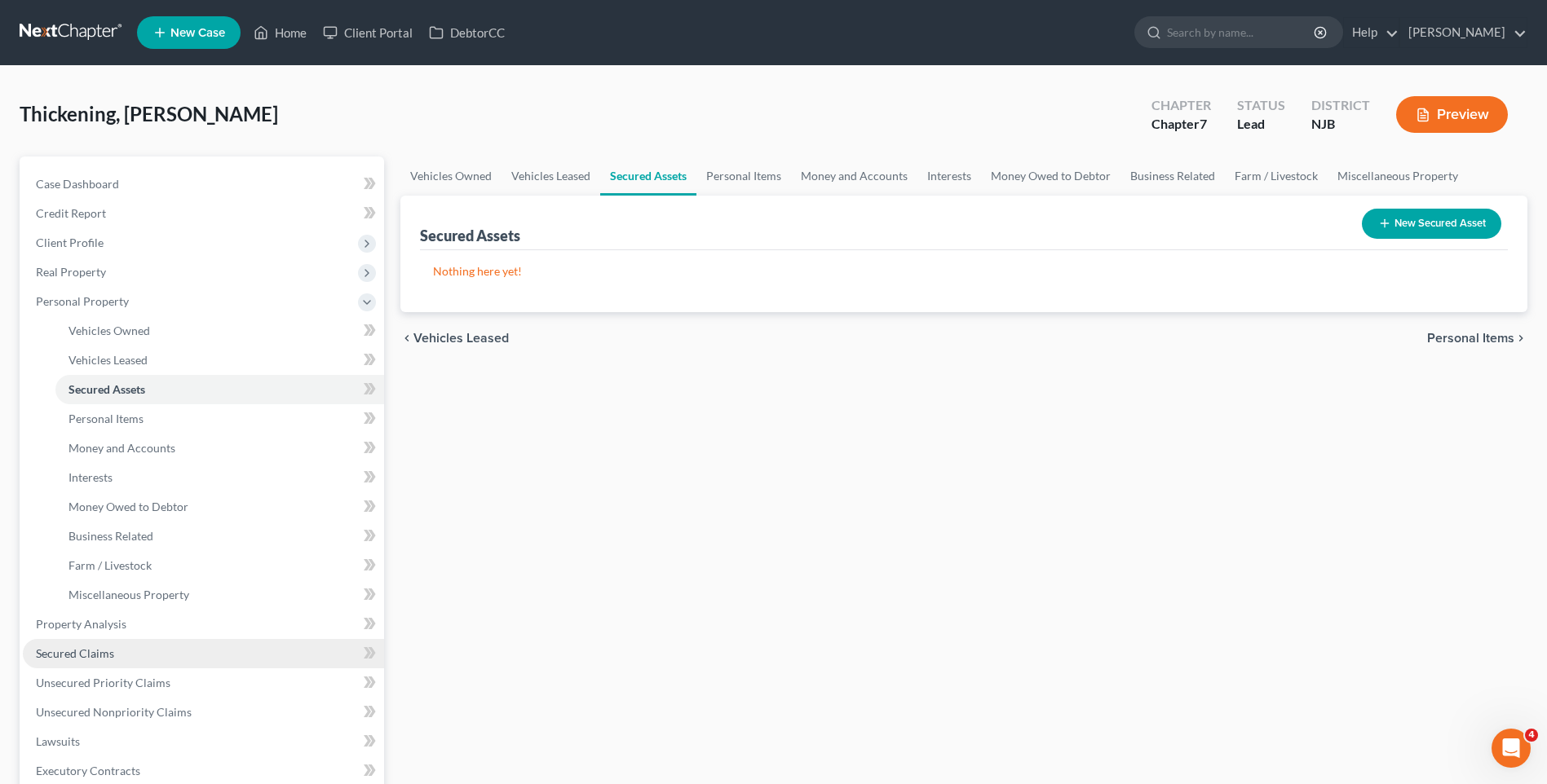
click at [157, 653] on link "Secured Claims" at bounding box center [203, 654] width 361 height 29
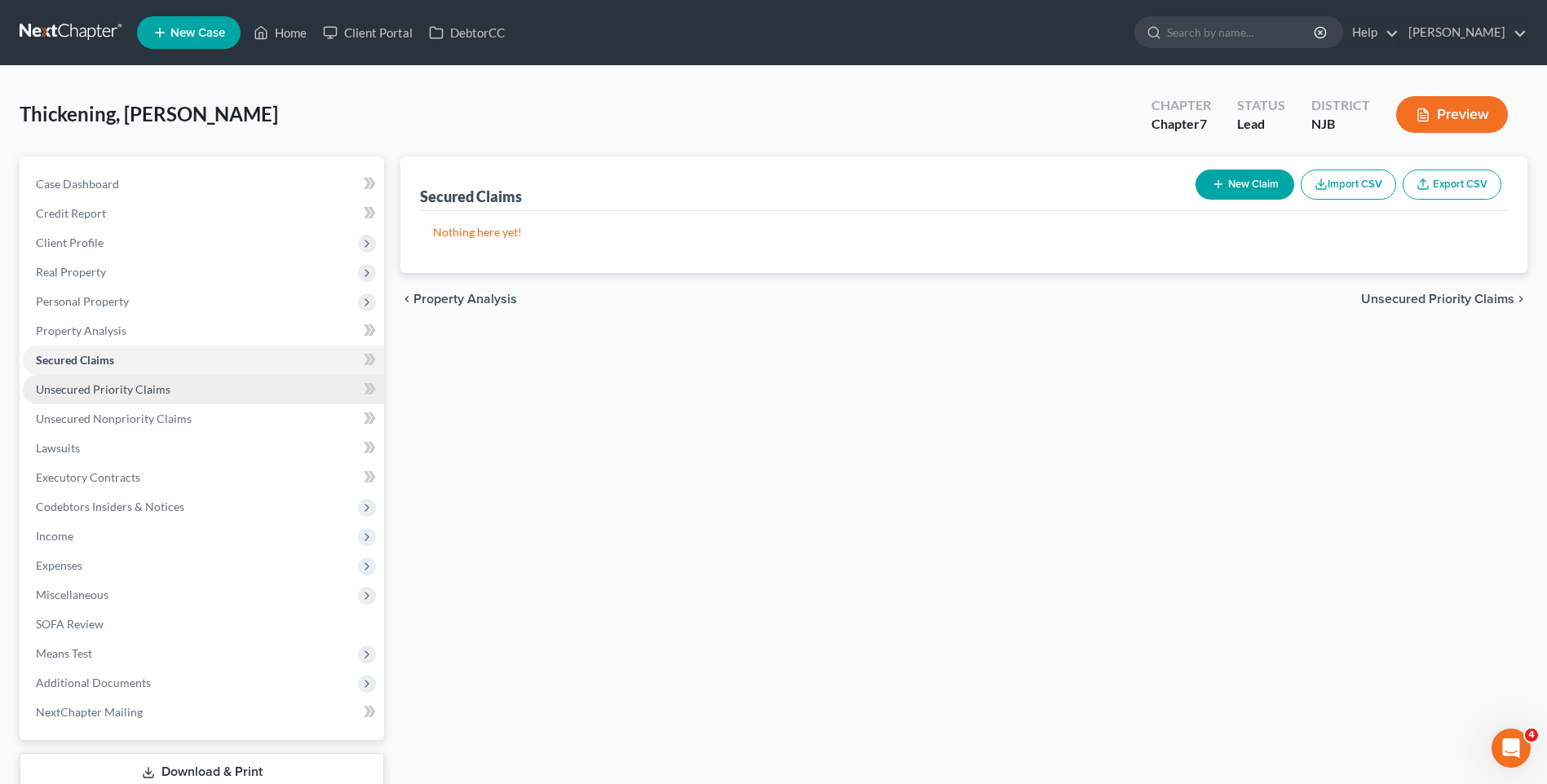
click at [171, 385] on link "Unsecured Priority Claims" at bounding box center [203, 390] width 361 height 29
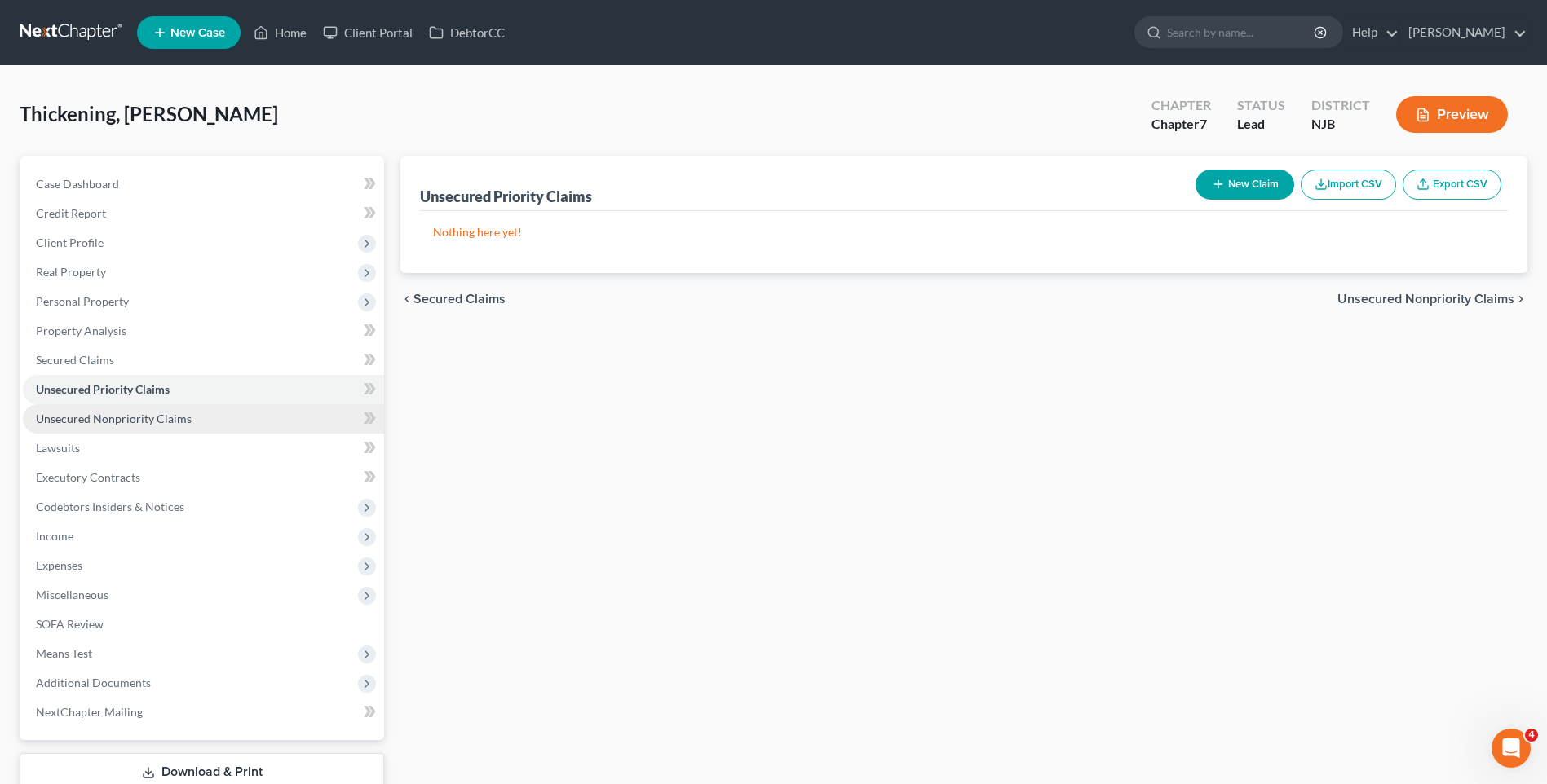
click at [207, 415] on link "Unsecured Nonpriority Claims" at bounding box center [203, 419] width 361 height 29
click at [254, 537] on span "Income" at bounding box center [203, 536] width 361 height 29
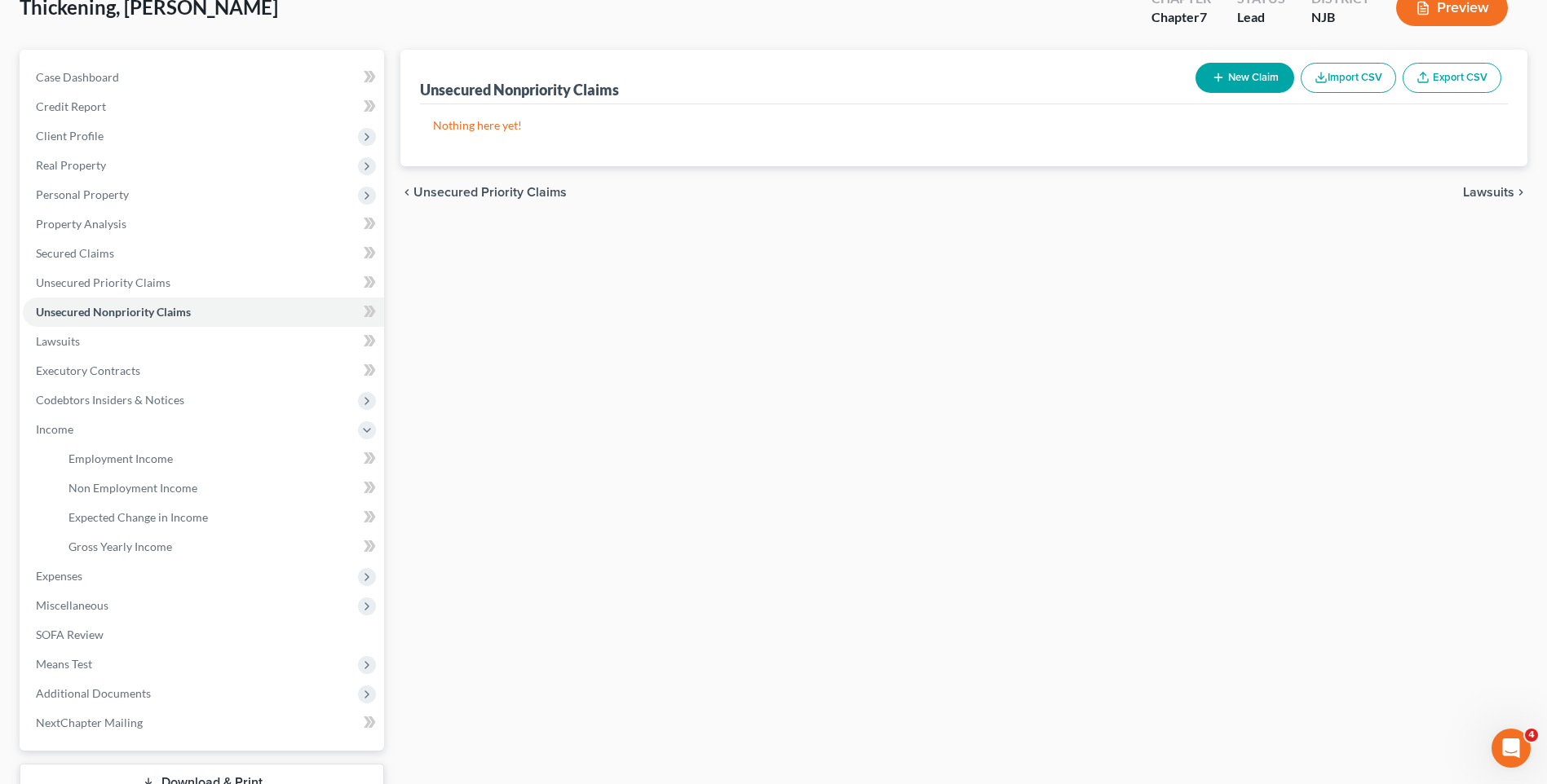
scroll to position [163, 0]
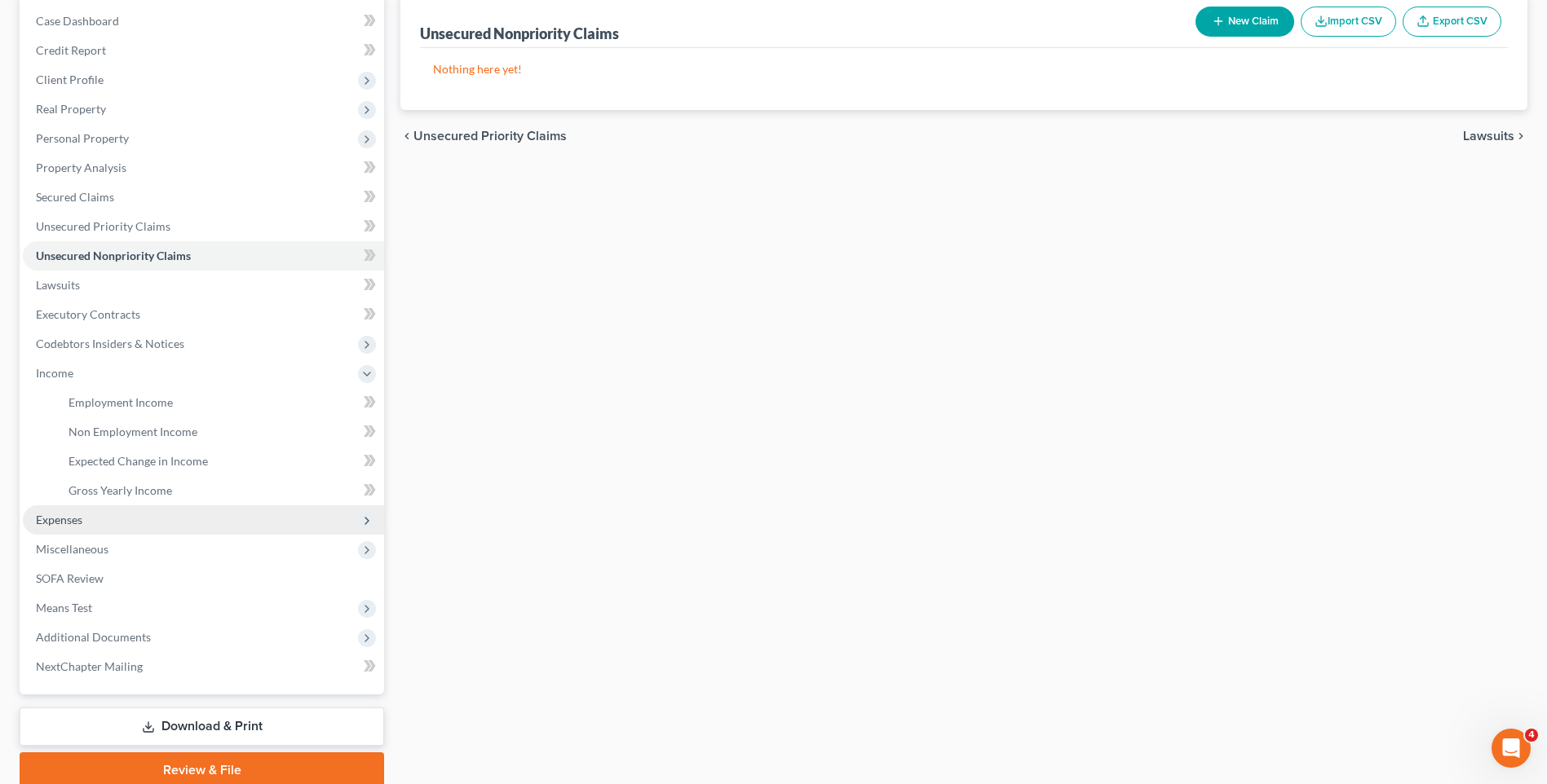
click at [165, 521] on span "Expenses" at bounding box center [203, 520] width 361 height 29
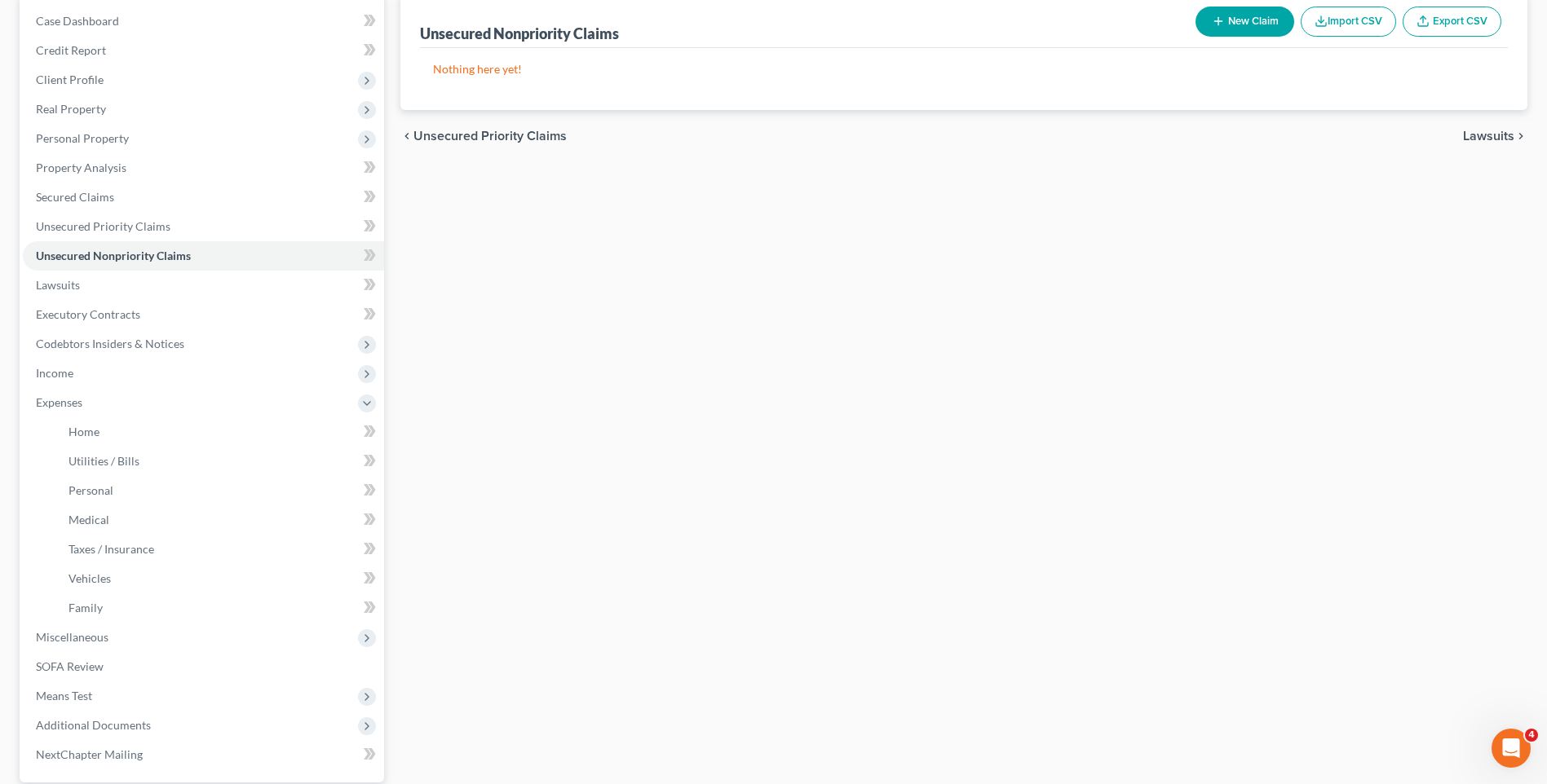
click at [447, 451] on div "Unsecured Nonpriority Claims New Claim Import CSV Export CSV Nothing here yet! …" at bounding box center [964, 434] width 1144 height 883
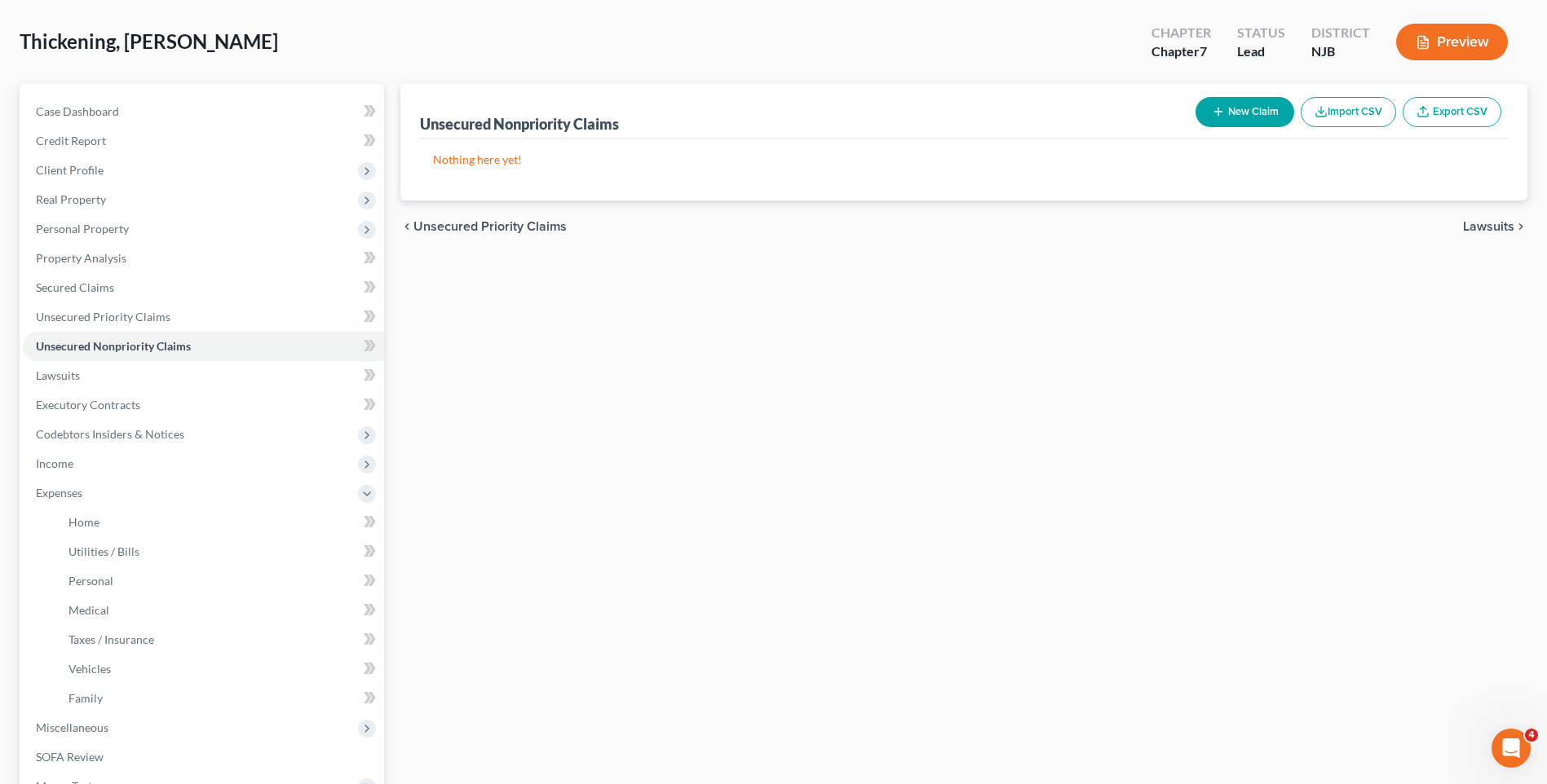
scroll to position [0, 0]
